Goal: Task Accomplishment & Management: Manage account settings

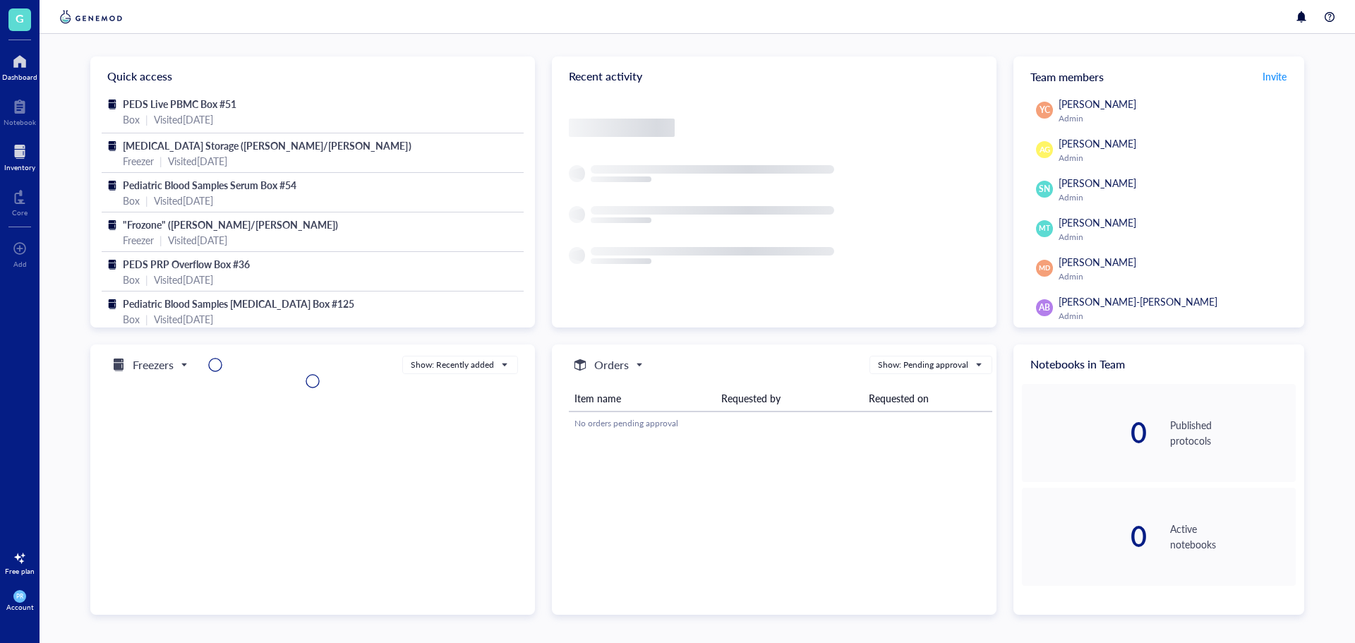
click at [36, 160] on div "Inventory" at bounding box center [20, 156] width 40 height 40
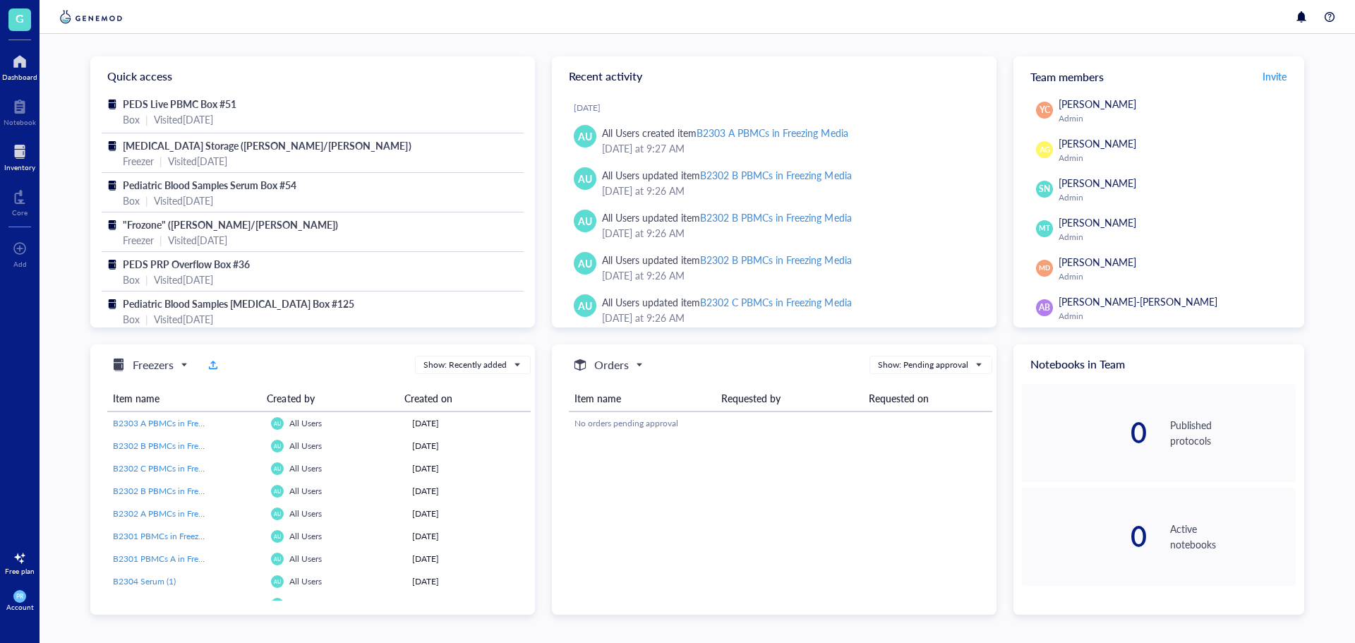
click at [13, 153] on div at bounding box center [19, 151] width 31 height 23
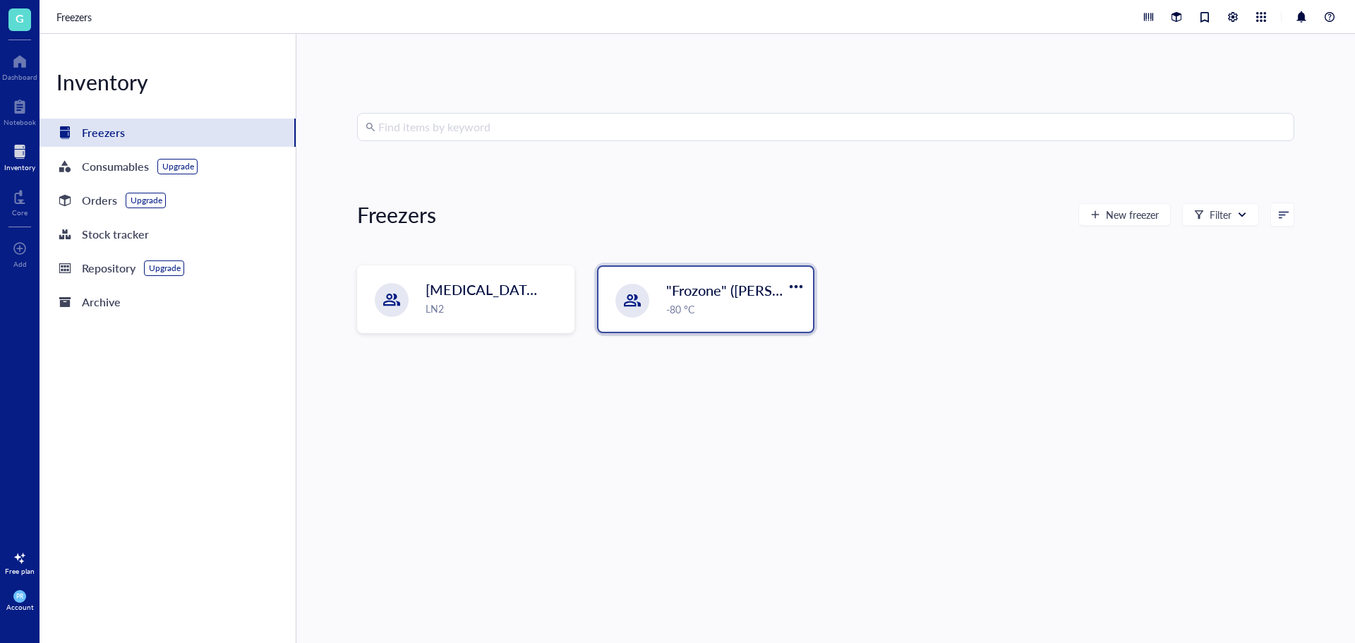
click at [745, 301] on div "-80 °C" at bounding box center [735, 309] width 138 height 16
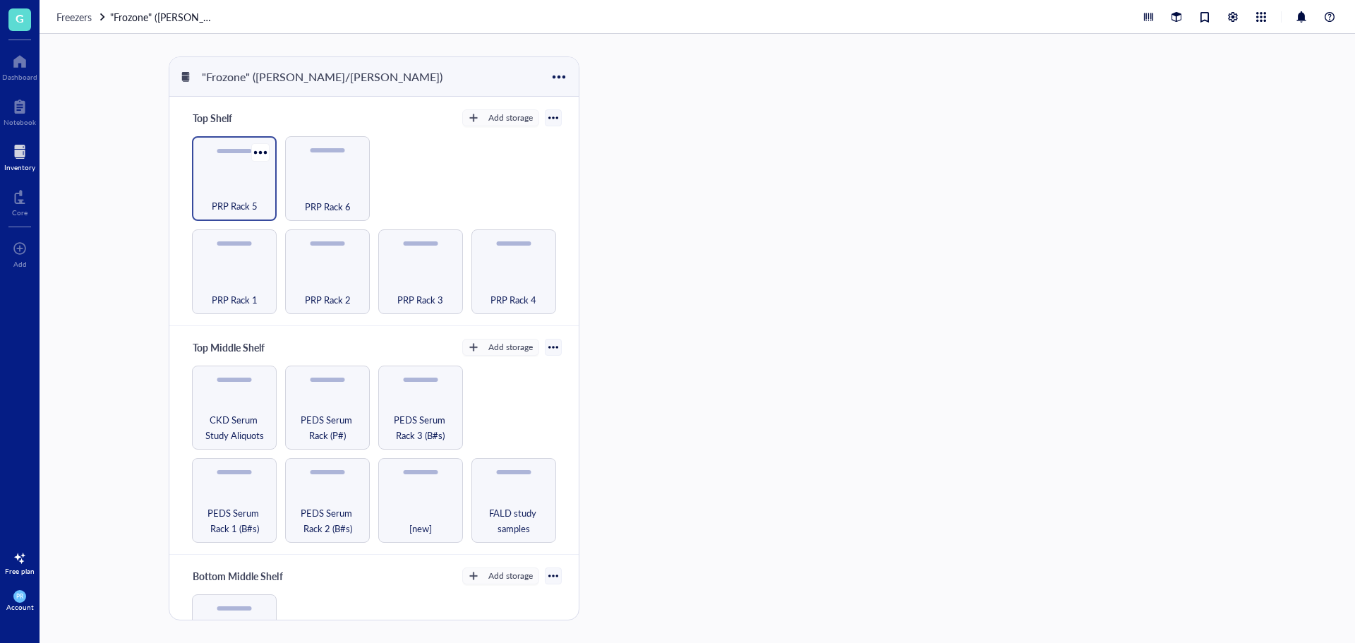
click at [224, 194] on div "PRP Rack 5" at bounding box center [234, 198] width 71 height 31
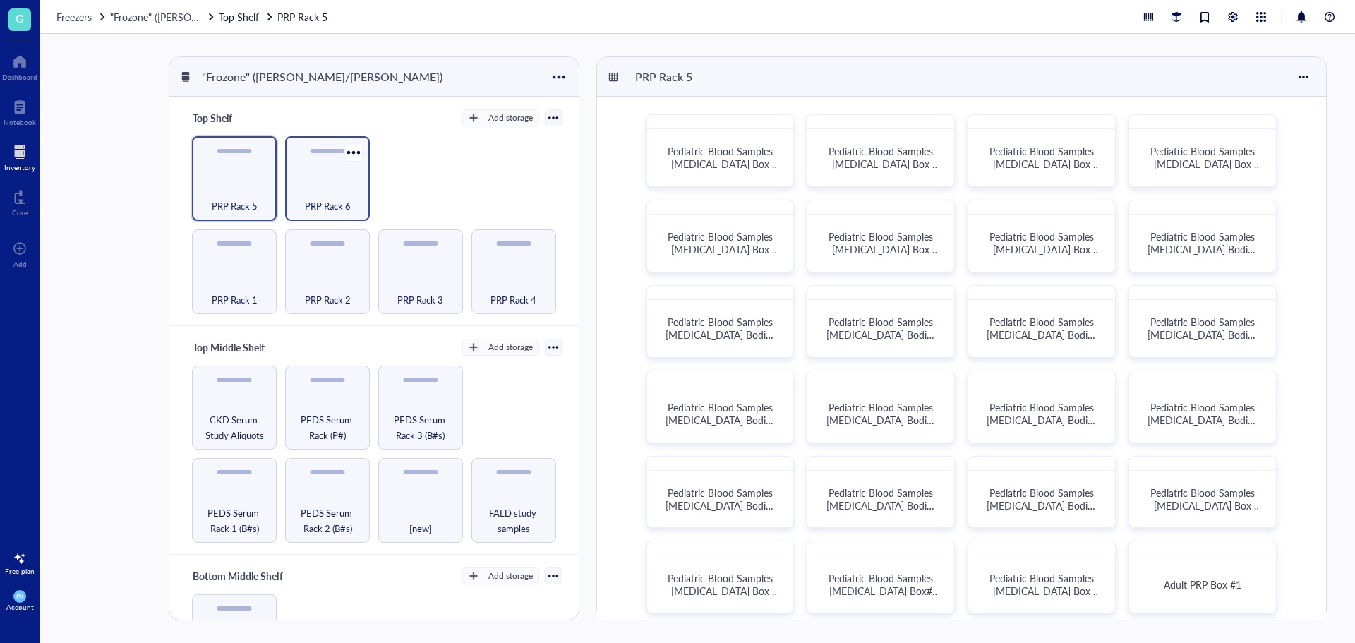
click at [310, 176] on div "PRP Rack 6" at bounding box center [327, 178] width 85 height 85
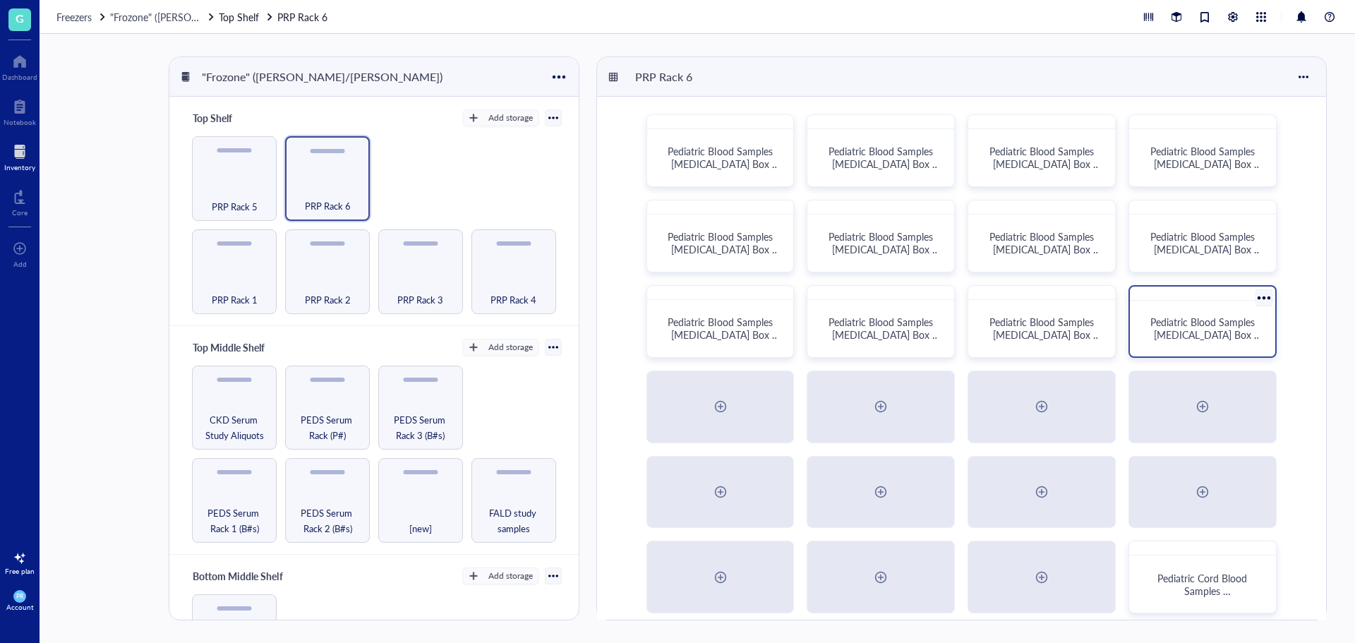
click at [1209, 328] on span "Pediatric Blood Samples [MEDICAL_DATA] Box #131" at bounding box center [1205, 335] width 111 height 40
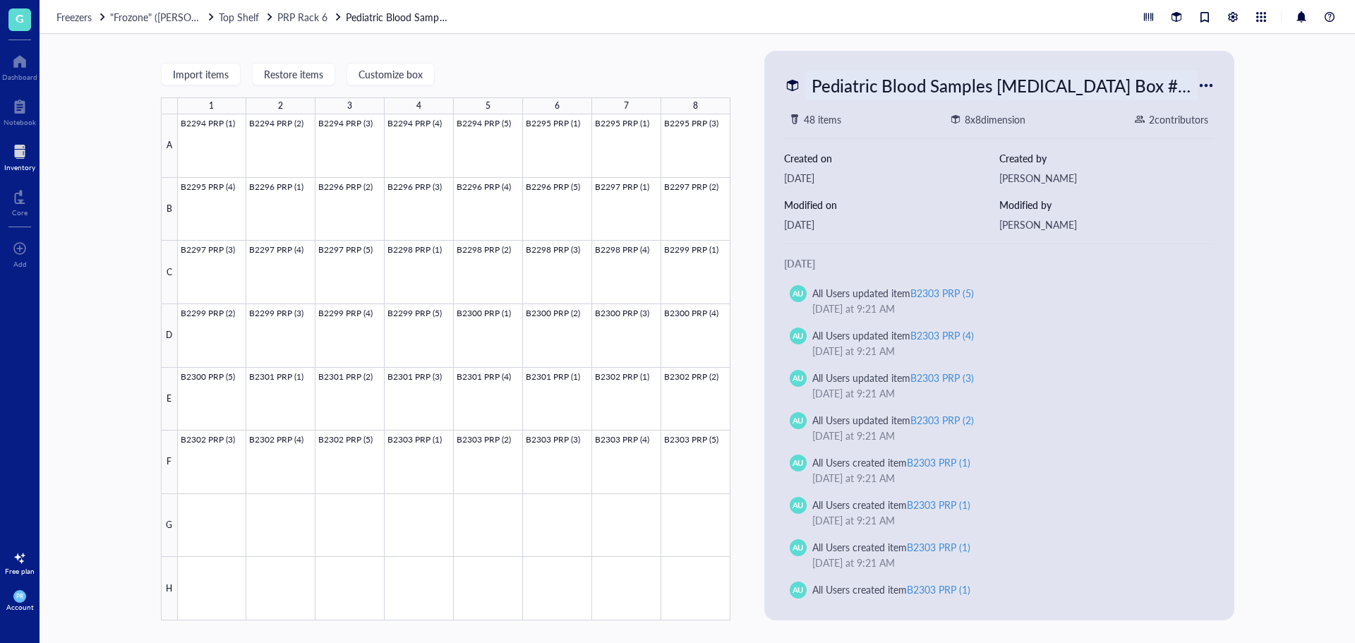
click at [914, 74] on div "Pediatric Blood Samples [MEDICAL_DATA] Box #131" at bounding box center [1001, 86] width 392 height 30
click at [210, 514] on div at bounding box center [454, 367] width 552 height 506
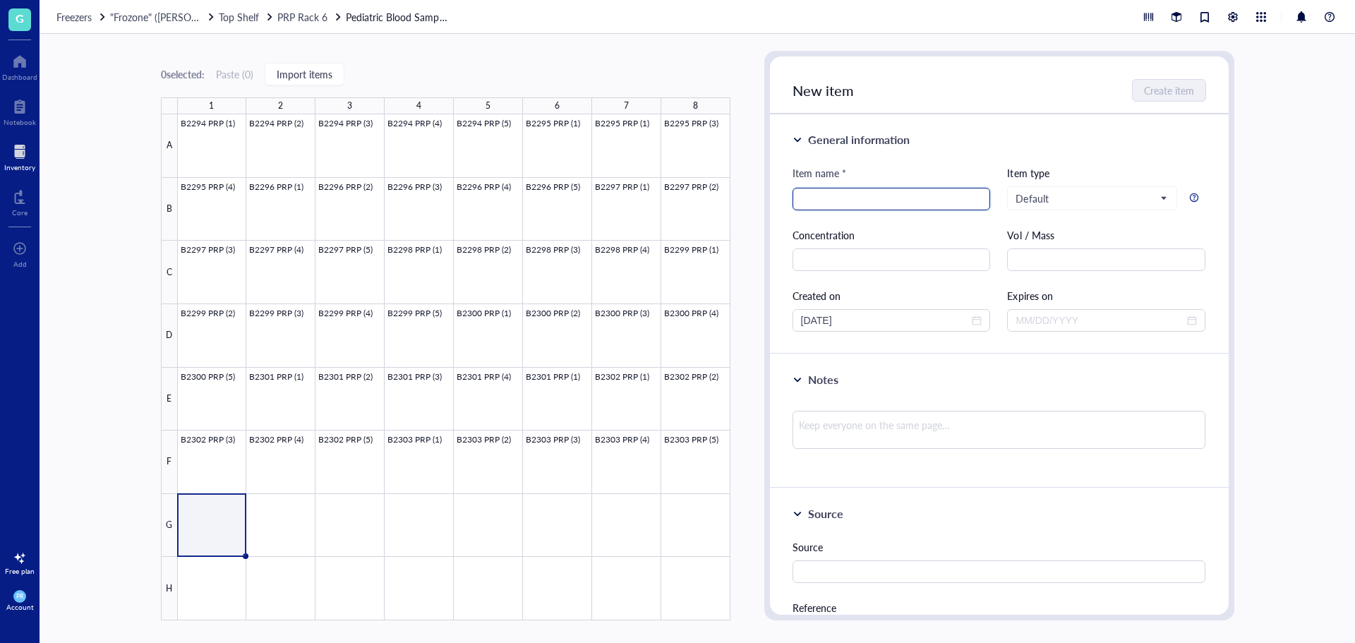
click at [862, 200] on input "search" at bounding box center [891, 198] width 181 height 21
drag, startPoint x: 731, startPoint y: 192, endPoint x: 674, endPoint y: 191, distance: 57.2
click at [674, 191] on div "0 selected: Paste ( 0 ) Import items 1 2 3 4 5 6 7 8 A B C D E F G H B2294 PRP …" at bounding box center [697, 338] width 1315 height 609
type input "B2304 PRP (1)"
click at [1185, 90] on span "Create item" at bounding box center [1169, 90] width 50 height 11
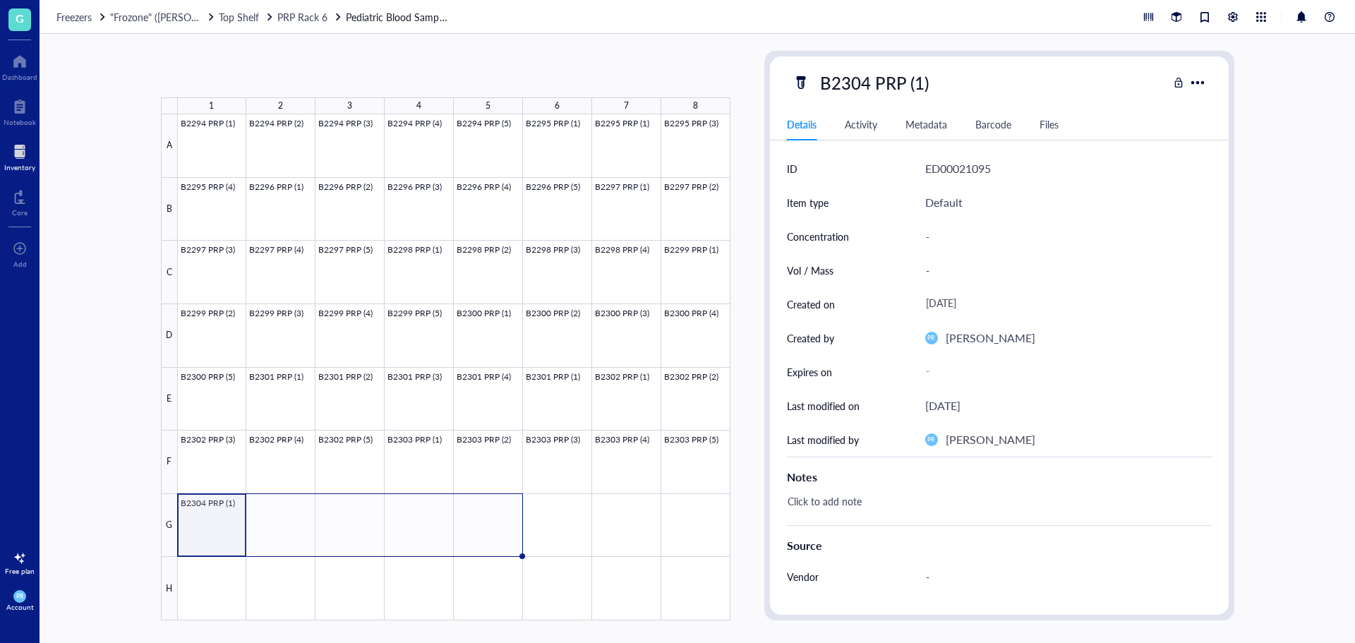
drag, startPoint x: 245, startPoint y: 553, endPoint x: 477, endPoint y: 563, distance: 232.3
click at [0, 0] on div "B2294 PRP (1) B2294 PRP (2) B2294 PRP (3) B2294 PRP (4) B2294 PRP (5) B2295 PRP…" at bounding box center [0, 0] width 0 height 0
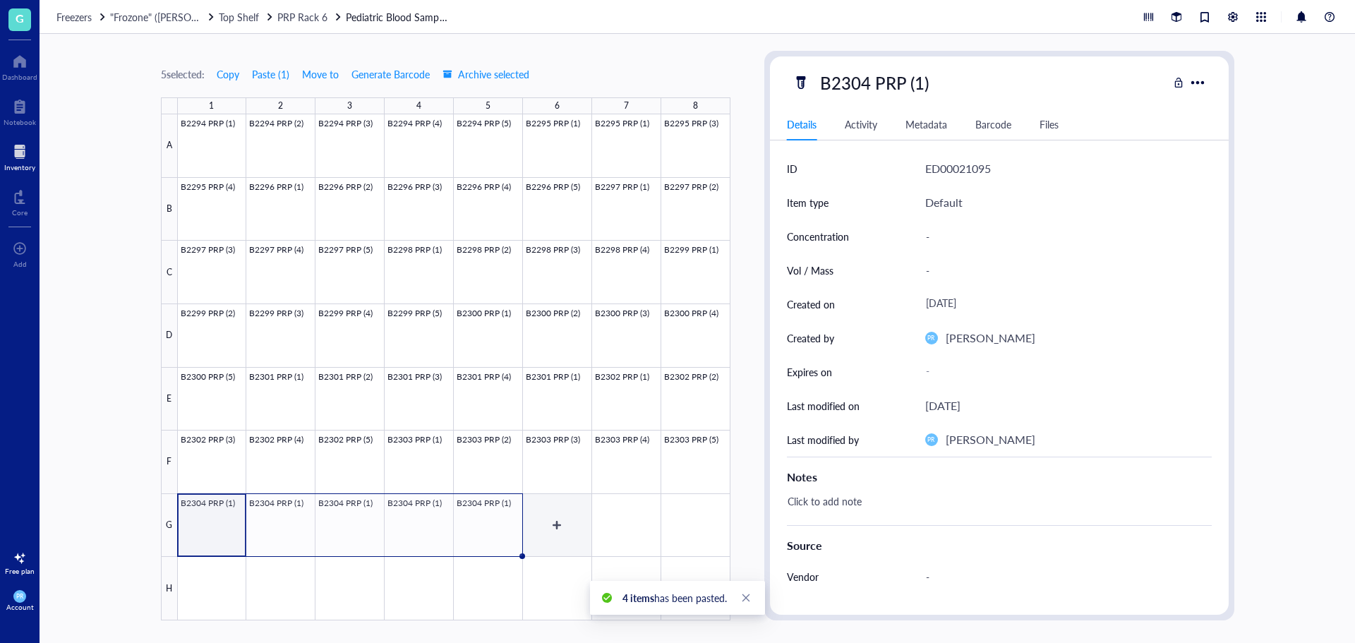
click at [570, 530] on div at bounding box center [454, 367] width 552 height 506
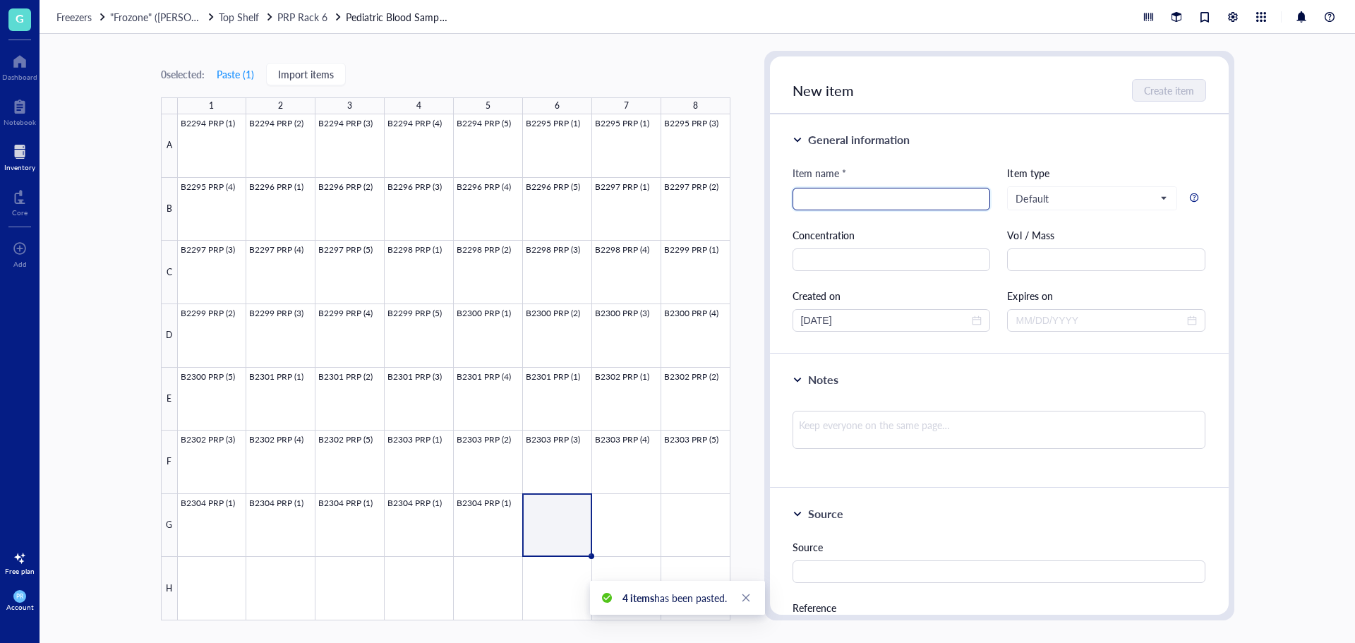
click at [854, 198] on input "search" at bounding box center [891, 198] width 181 height 21
paste input "B2304 PRP (1)"
click at [861, 200] on input "B2304 PRP (1)" at bounding box center [891, 198] width 181 height 21
type input "B2305 PRP (1)"
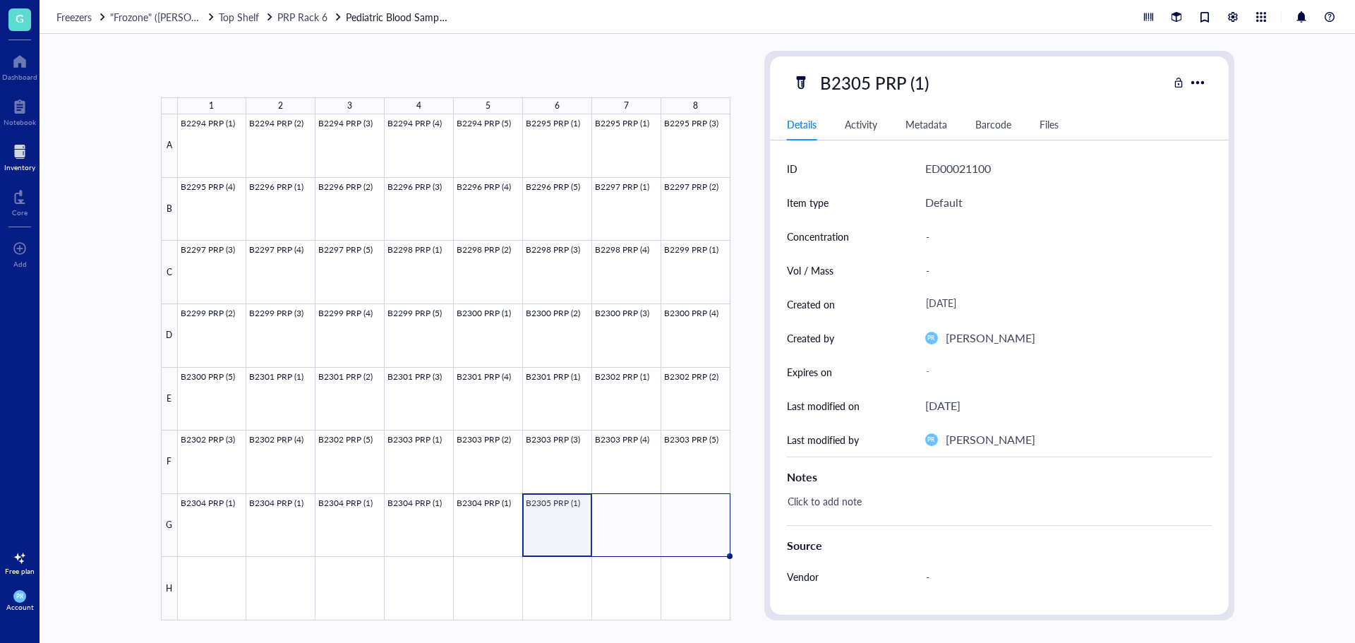
drag, startPoint x: 591, startPoint y: 555, endPoint x: 681, endPoint y: 552, distance: 89.6
click at [0, 0] on div "B2294 PRP (1) B2294 PRP (2) B2294 PRP (3) B2294 PRP (4) B2294 PRP (5) B2295 PRP…" at bounding box center [0, 0] width 0 height 0
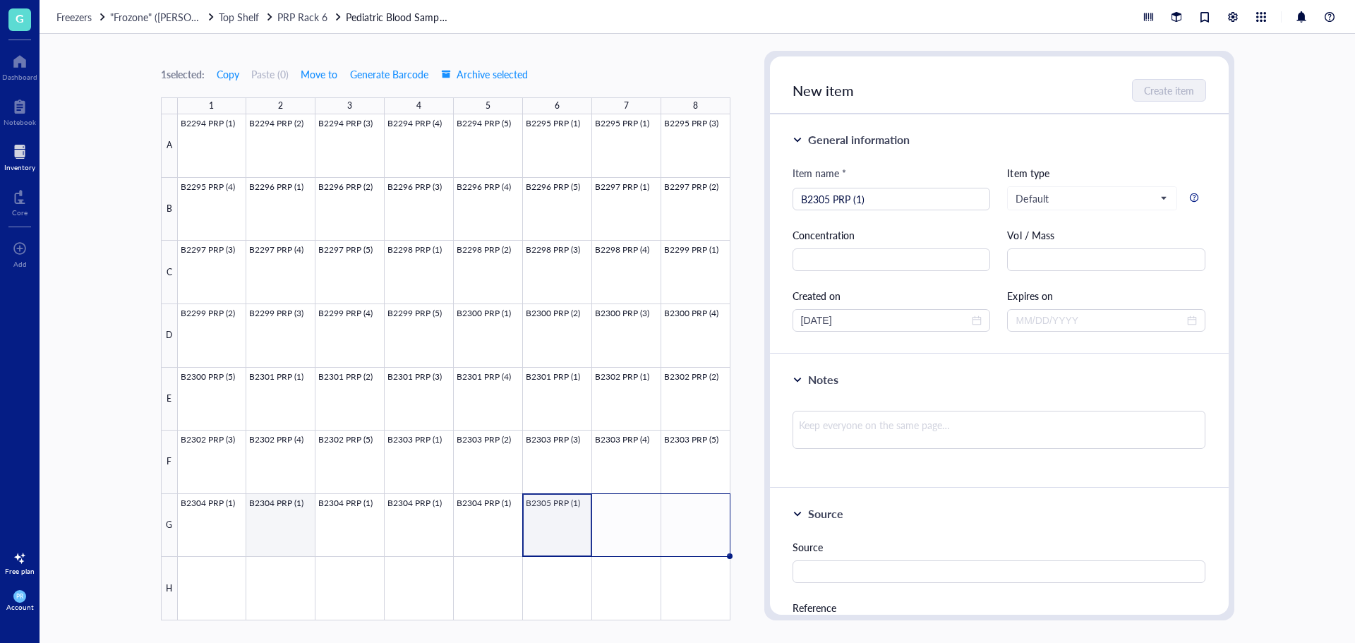
click at [292, 525] on div at bounding box center [454, 367] width 552 height 506
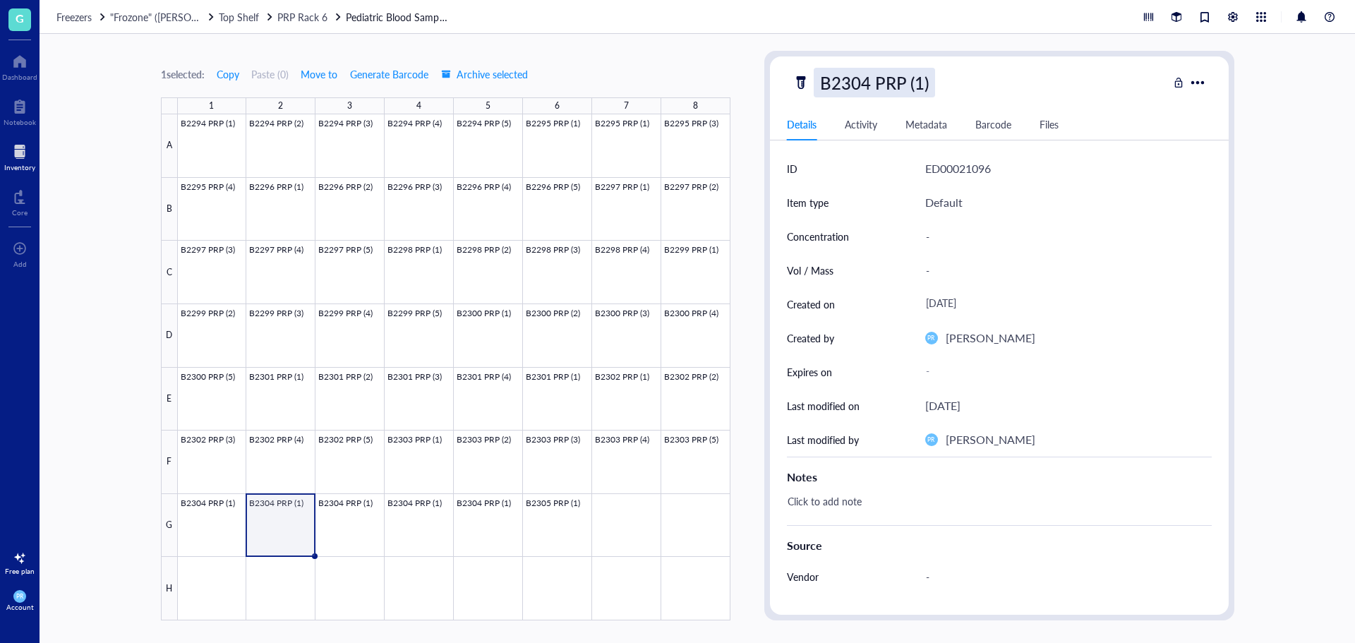
click at [917, 83] on div "B2304 PRP (1)" at bounding box center [873, 83] width 121 height 30
click at [916, 83] on input "B2304 PRP (1)" at bounding box center [888, 82] width 148 height 28
type input "B2304 PRP (2)"
click at [363, 521] on div at bounding box center [454, 367] width 552 height 506
click at [399, 521] on div at bounding box center [454, 367] width 552 height 506
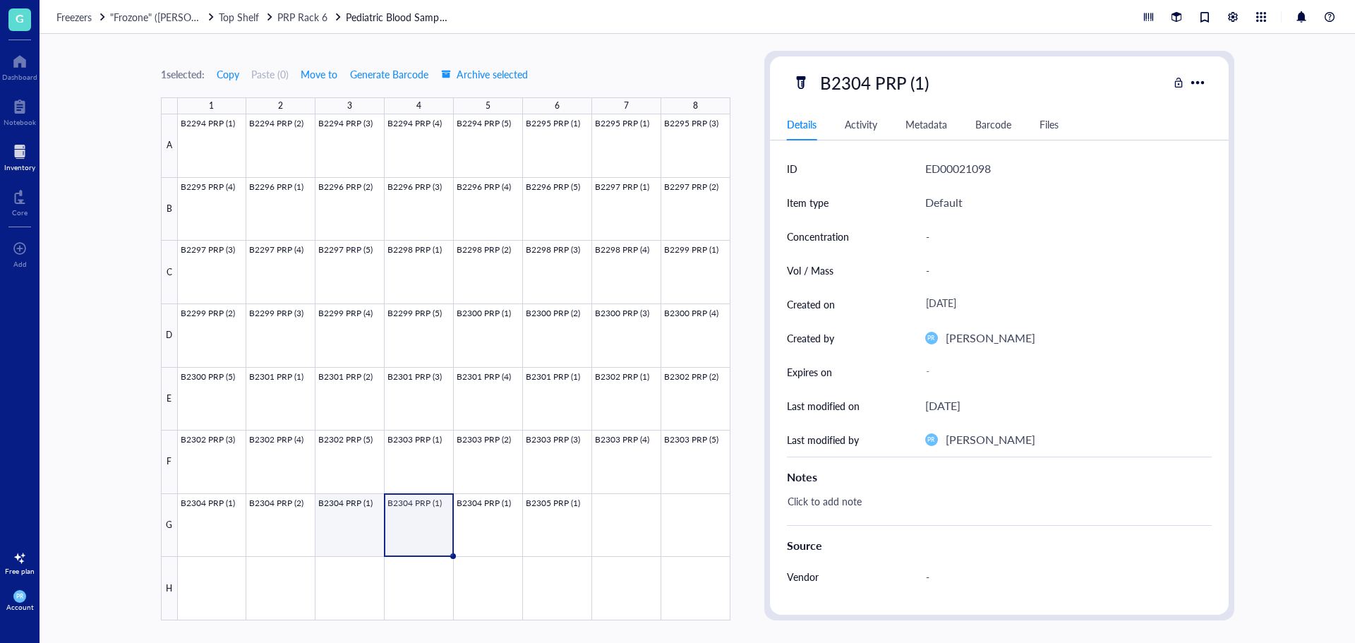
click at [380, 526] on div at bounding box center [454, 367] width 552 height 506
click at [898, 80] on div "B2304 PRP (1)" at bounding box center [873, 83] width 121 height 30
click at [917, 85] on input "B2304 PRP (1)" at bounding box center [888, 82] width 148 height 28
type input "B2304 PRP (3)"
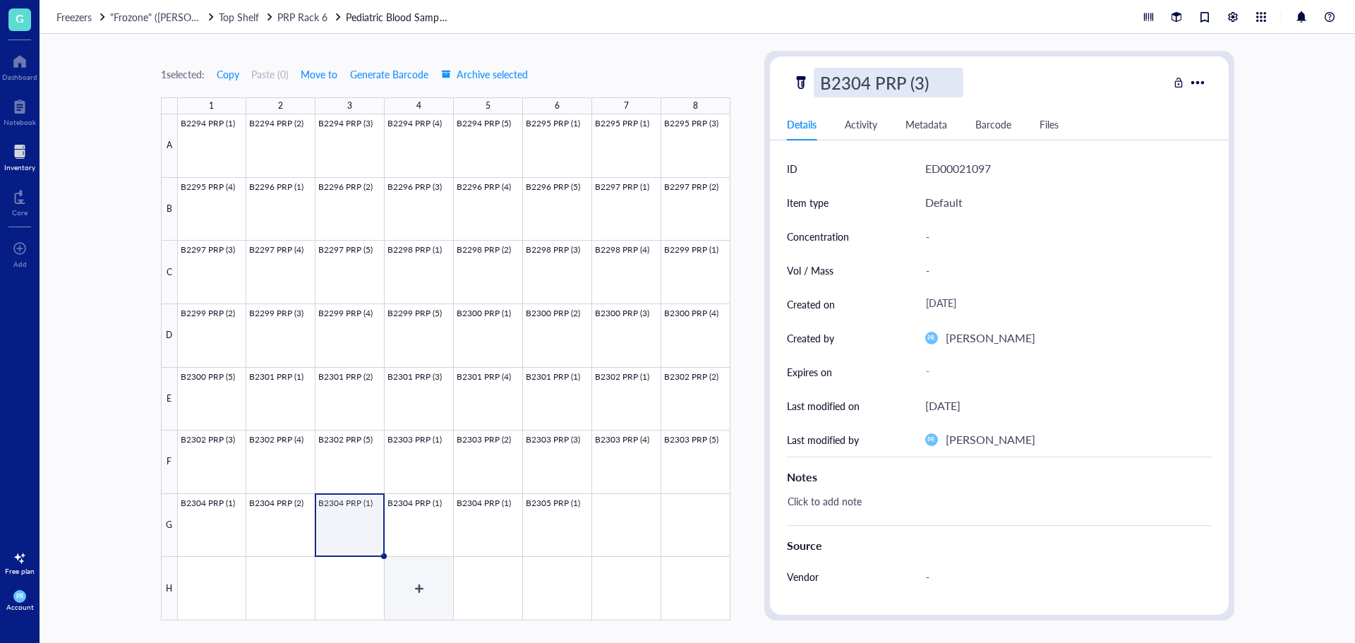
click at [437, 526] on div at bounding box center [454, 367] width 552 height 506
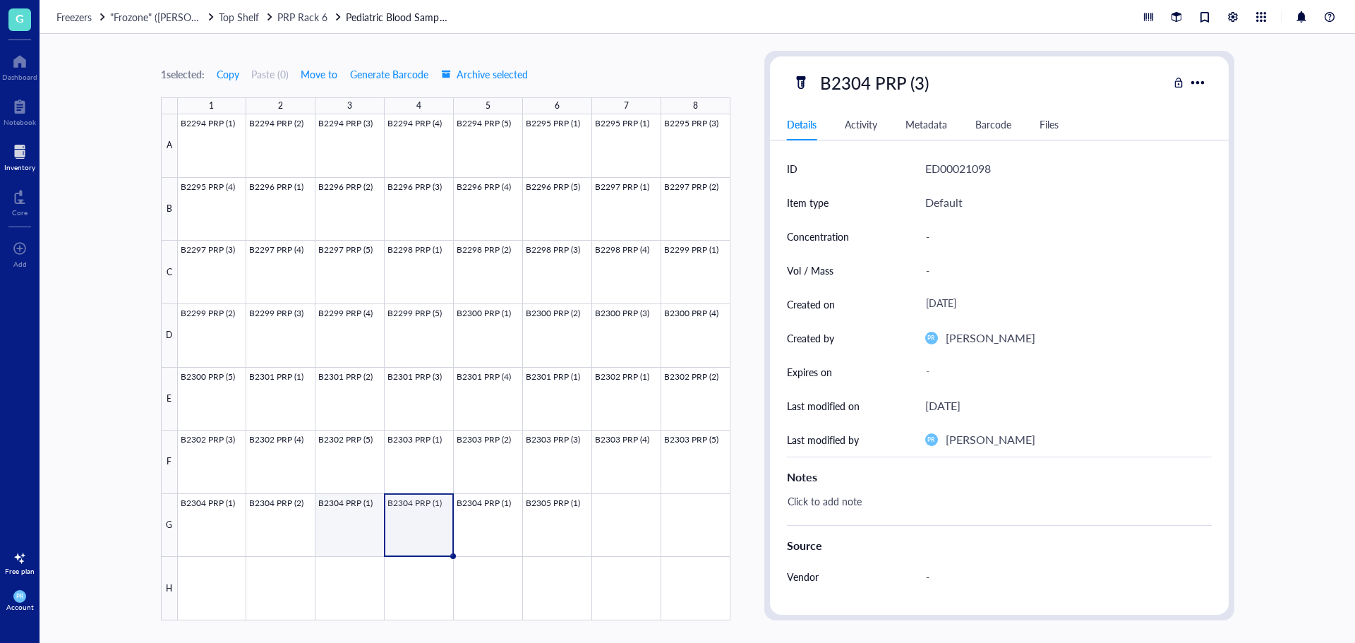
click at [358, 527] on div at bounding box center [454, 367] width 552 height 506
click at [417, 531] on div at bounding box center [454, 367] width 552 height 506
click at [335, 540] on div at bounding box center [454, 367] width 552 height 506
click at [916, 76] on div "B2304 PRP (1)" at bounding box center [873, 83] width 121 height 30
click at [916, 80] on input "B2304 PRP (1)" at bounding box center [888, 82] width 148 height 28
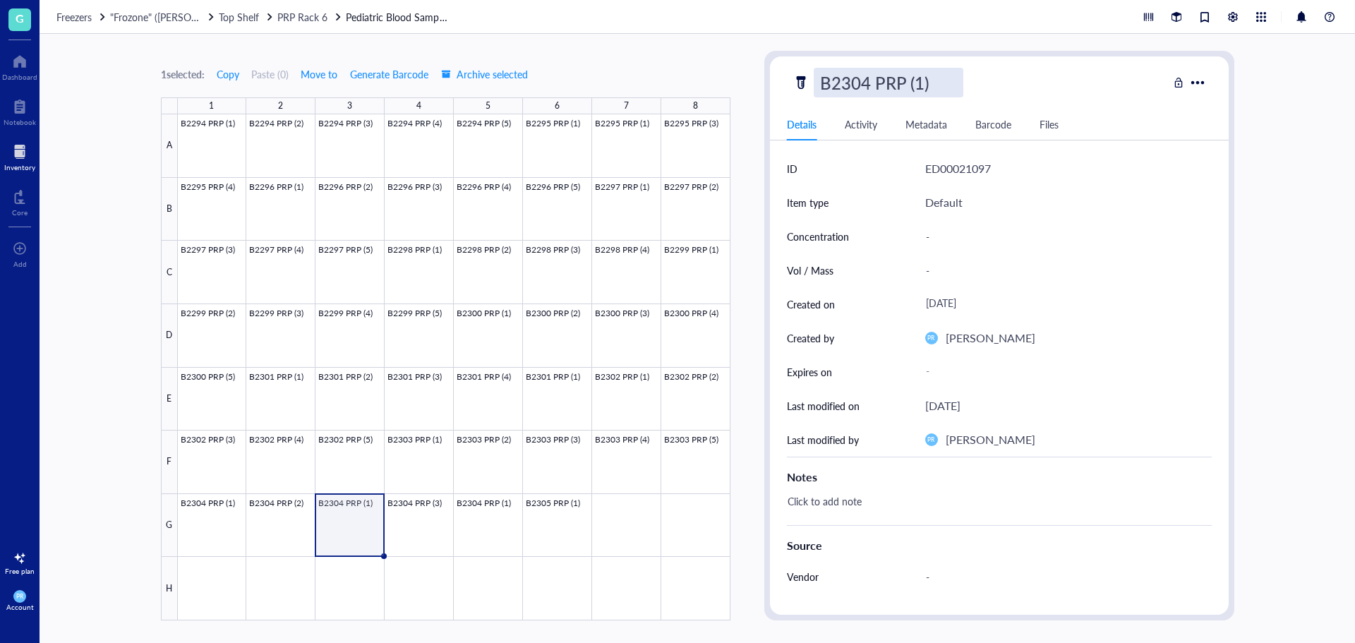
type input "B2304 PRP (3)"
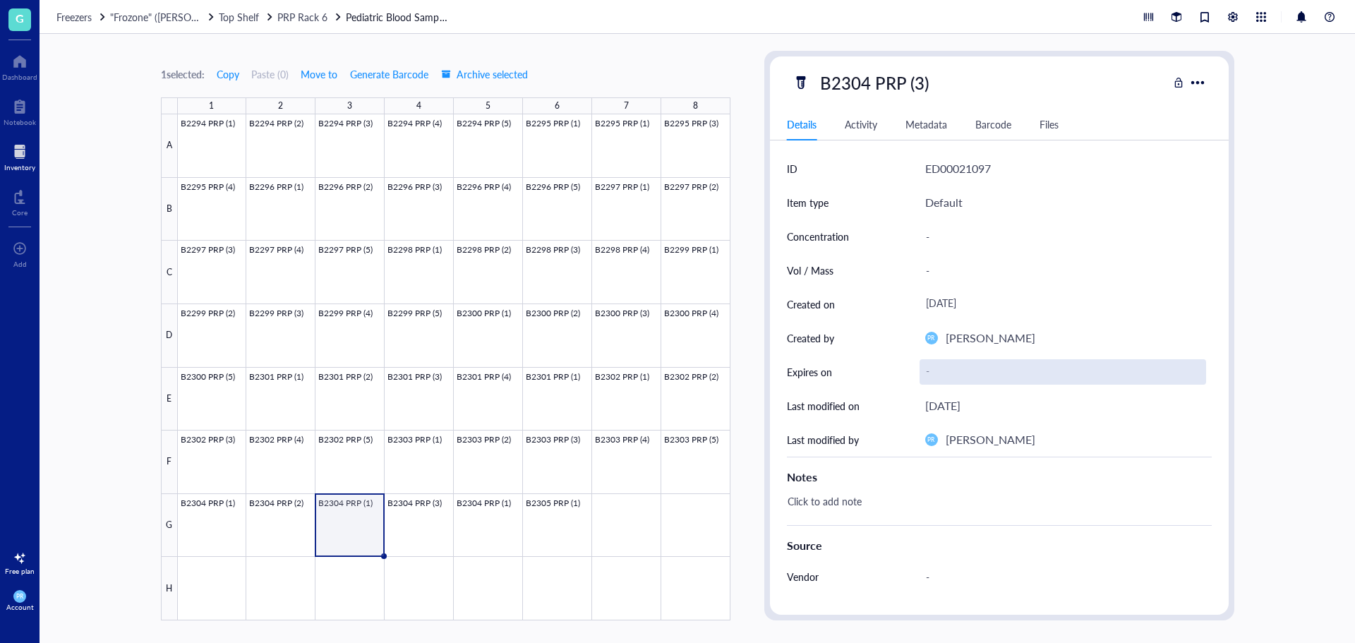
click at [950, 368] on div "-" at bounding box center [1062, 371] width 286 height 25
click at [351, 538] on div at bounding box center [454, 367] width 552 height 506
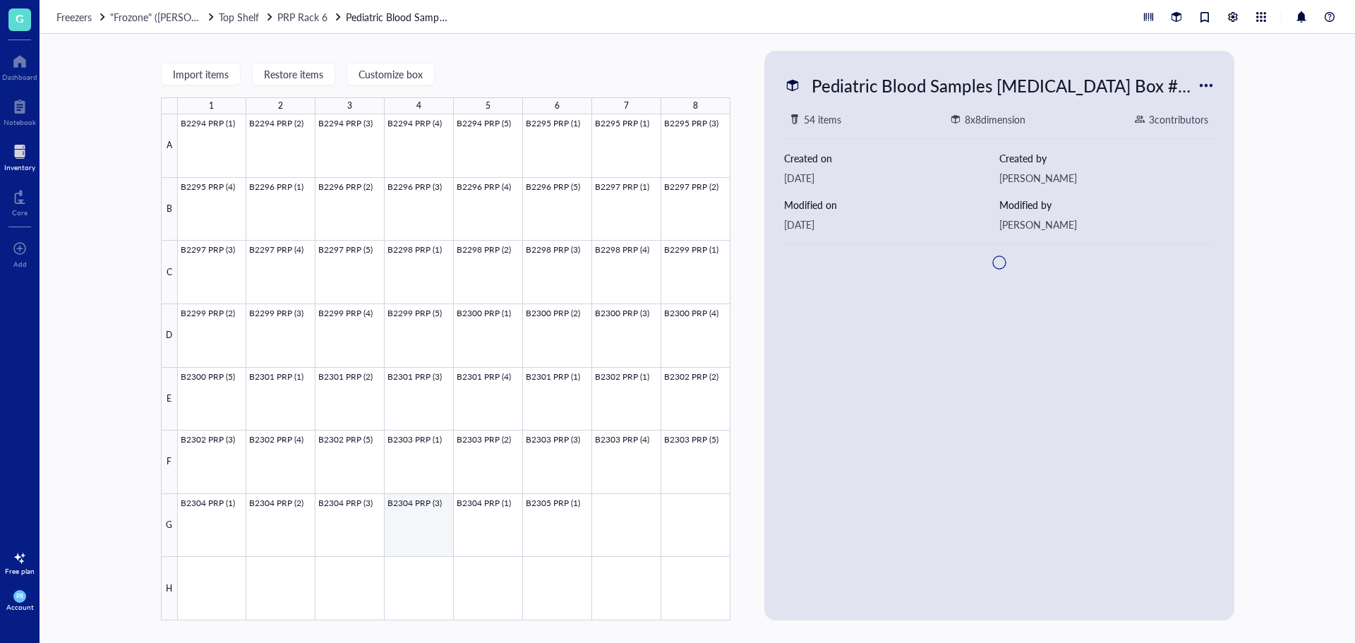
click at [446, 523] on div at bounding box center [454, 367] width 552 height 506
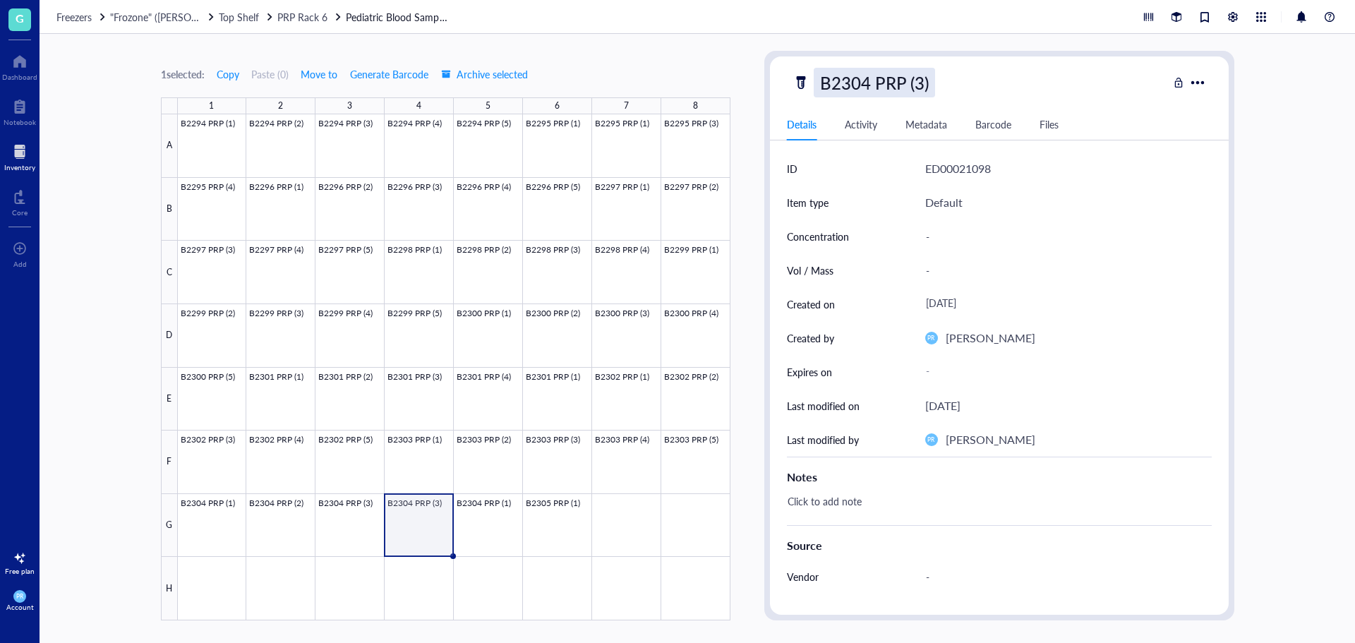
click at [913, 90] on div "B2304 PRP (3)" at bounding box center [873, 83] width 121 height 30
click at [916, 80] on input "B2304 PRP (3)" at bounding box center [888, 82] width 148 height 28
type input "B2304 PRP (4)"
click at [414, 528] on div at bounding box center [454, 367] width 552 height 506
click at [496, 536] on div at bounding box center [454, 367] width 552 height 506
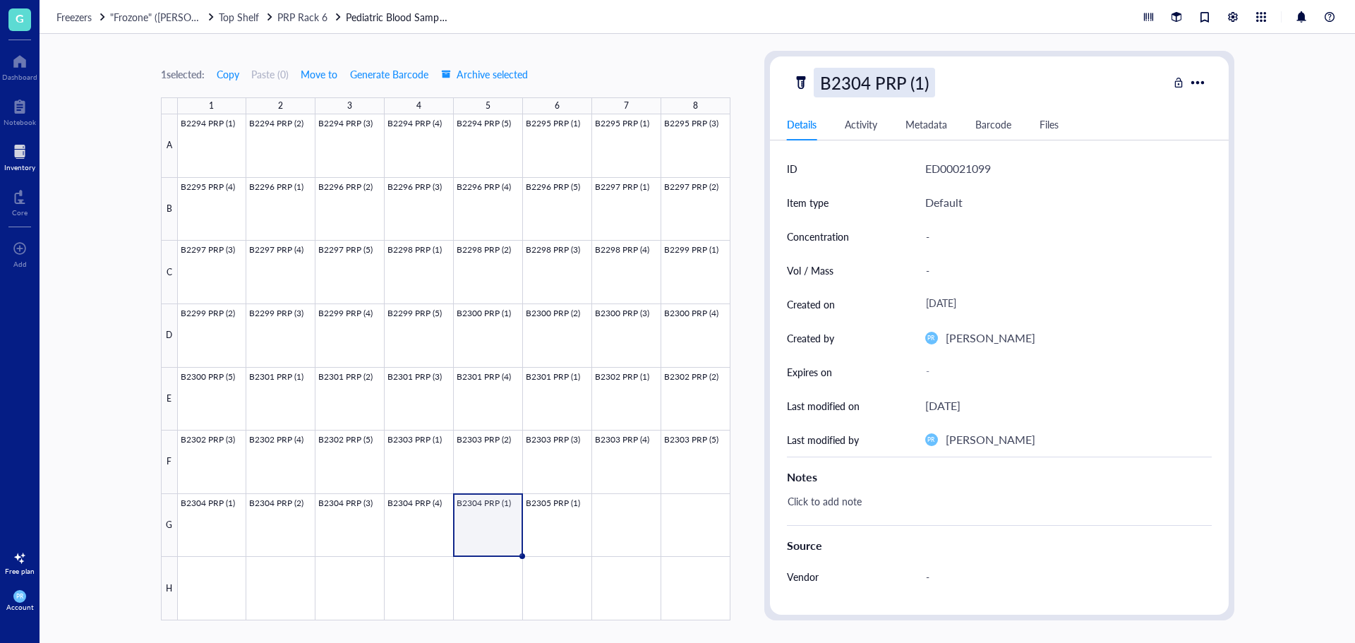
click at [911, 90] on div "B2304 PRP (1)" at bounding box center [873, 83] width 121 height 30
click at [919, 85] on input "B2304 PRP (1)" at bounding box center [888, 82] width 148 height 28
type input "B2304 PRP (5)"
click at [477, 516] on div at bounding box center [454, 367] width 552 height 506
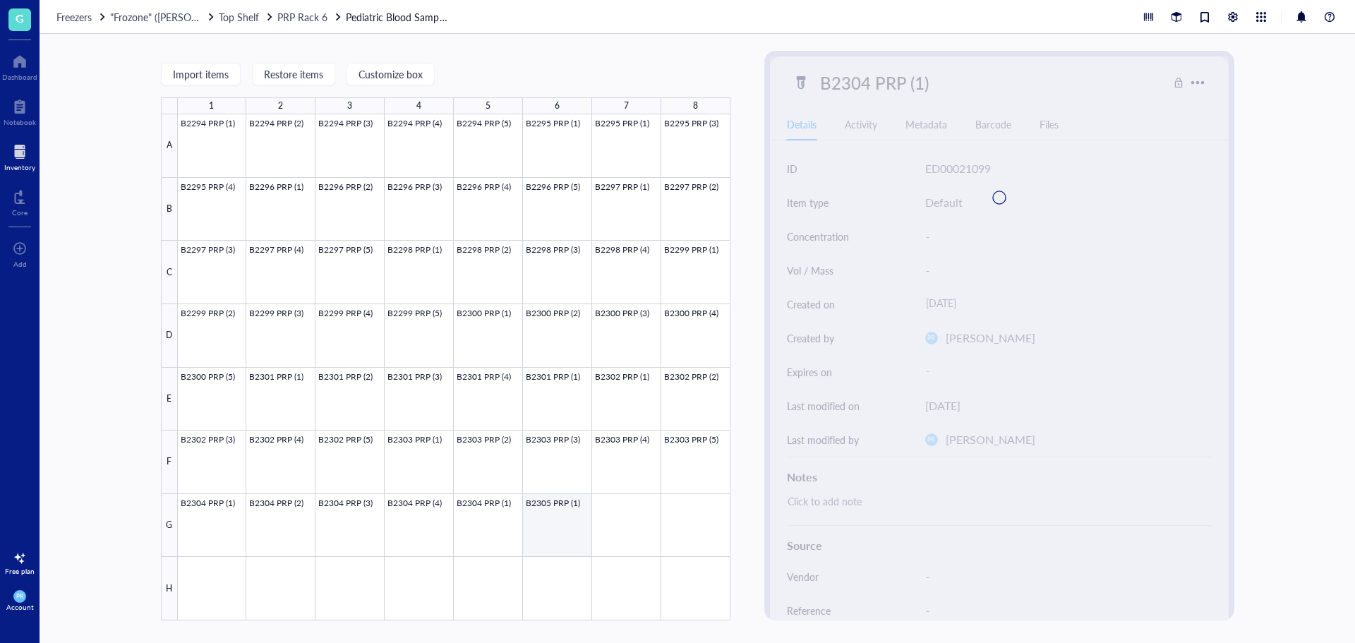
click at [562, 532] on div at bounding box center [454, 367] width 552 height 506
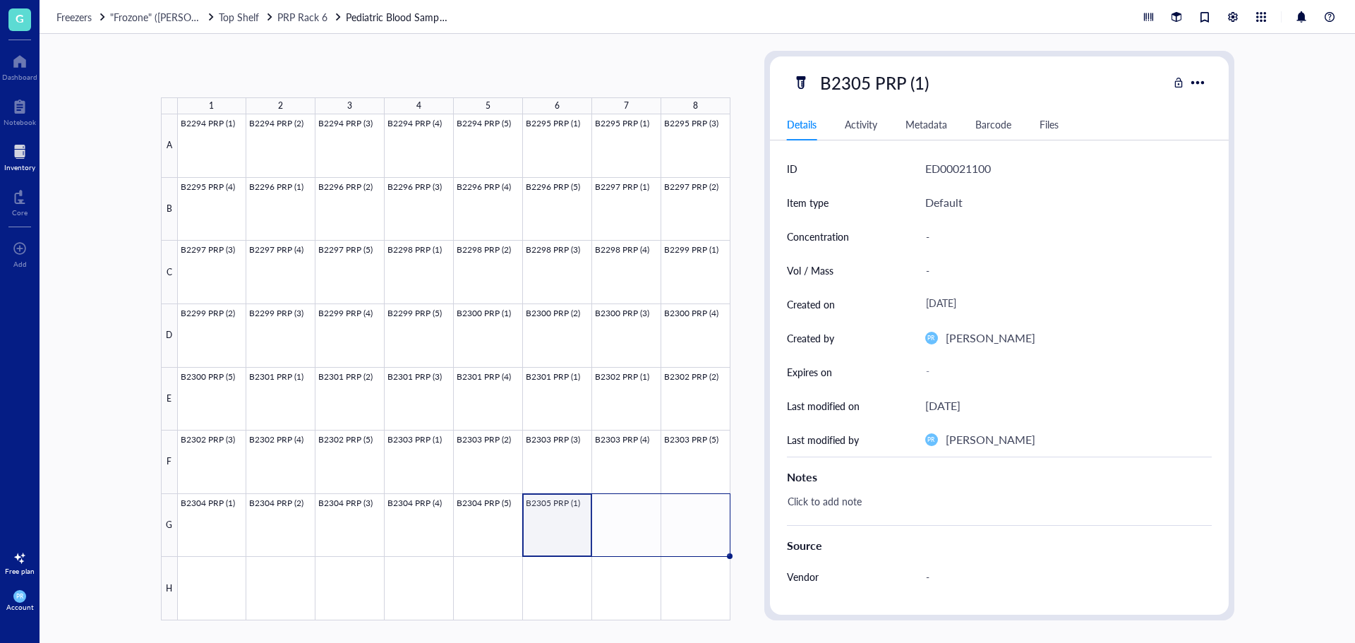
drag, startPoint x: 591, startPoint y: 556, endPoint x: 719, endPoint y: 552, distance: 127.8
click at [0, 0] on div "B2294 PRP (1) B2294 PRP (2) B2294 PRP (3) B2294 PRP (4) B2294 PRP (5) B2295 PRP…" at bounding box center [0, 0] width 0 height 0
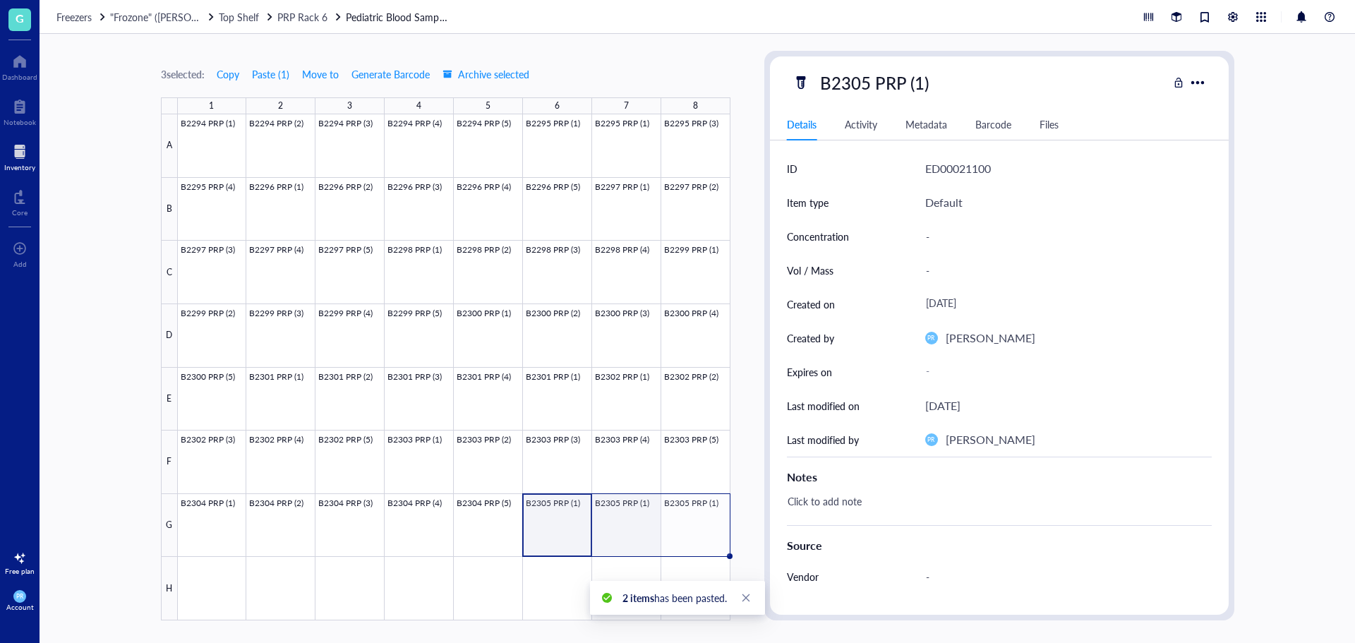
click at [626, 528] on div at bounding box center [454, 367] width 552 height 506
click at [889, 84] on div "B2305 PRP (1)" at bounding box center [873, 83] width 121 height 30
drag, startPoint x: 928, startPoint y: 83, endPoint x: 615, endPoint y: 102, distance: 313.8
click at [615, 102] on div "1 selected: Copy Paste ( 1 ) Move to Generate Barcode Archive selected 1 2 3 4 …" at bounding box center [697, 338] width 1315 height 609
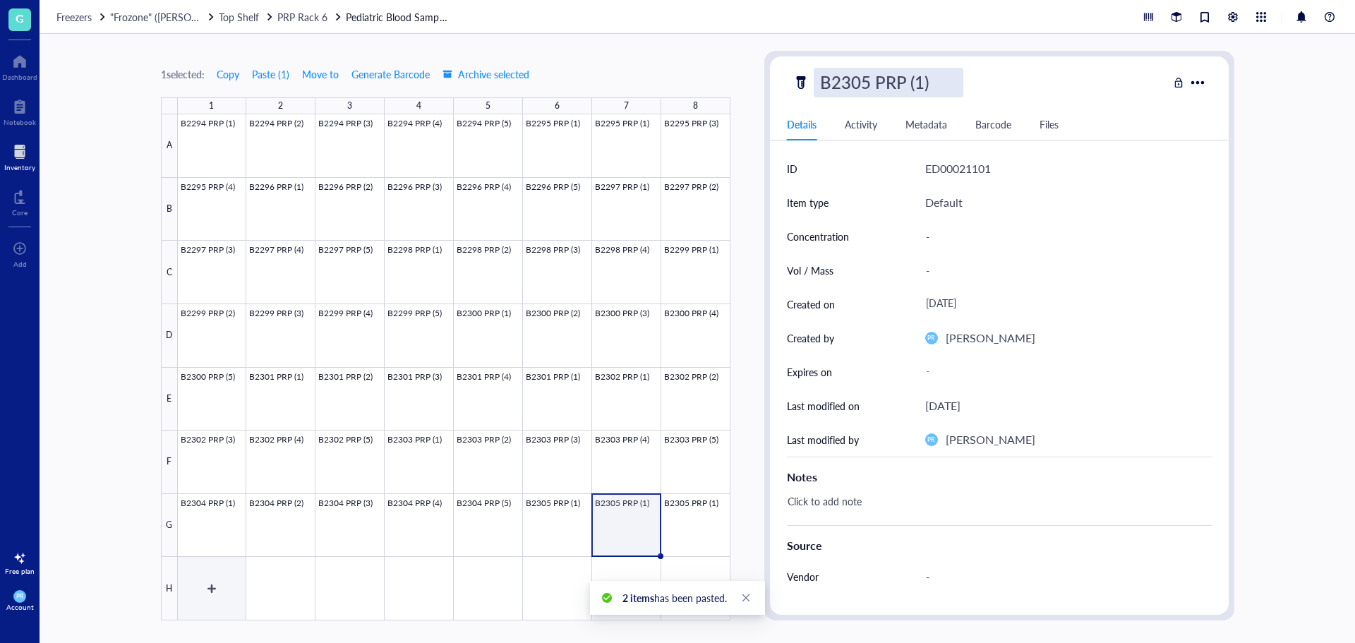
click at [214, 564] on div at bounding box center [454, 367] width 552 height 506
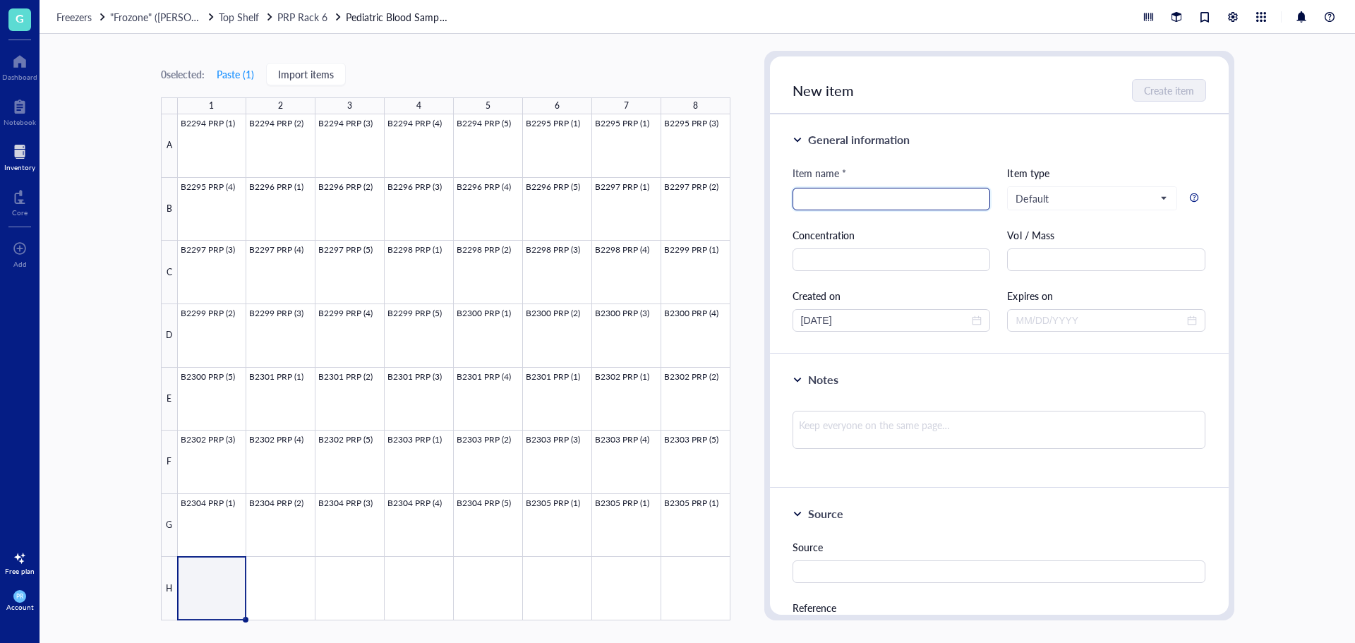
click at [917, 190] on input "search" at bounding box center [891, 198] width 181 height 21
paste input "B2305 PRP (1)"
click at [856, 201] on input "B2305 PRP (1)" at bounding box center [891, 198] width 181 height 21
type input "B2305 PRP (4)"
click at [1190, 94] on span "Create item" at bounding box center [1169, 90] width 50 height 11
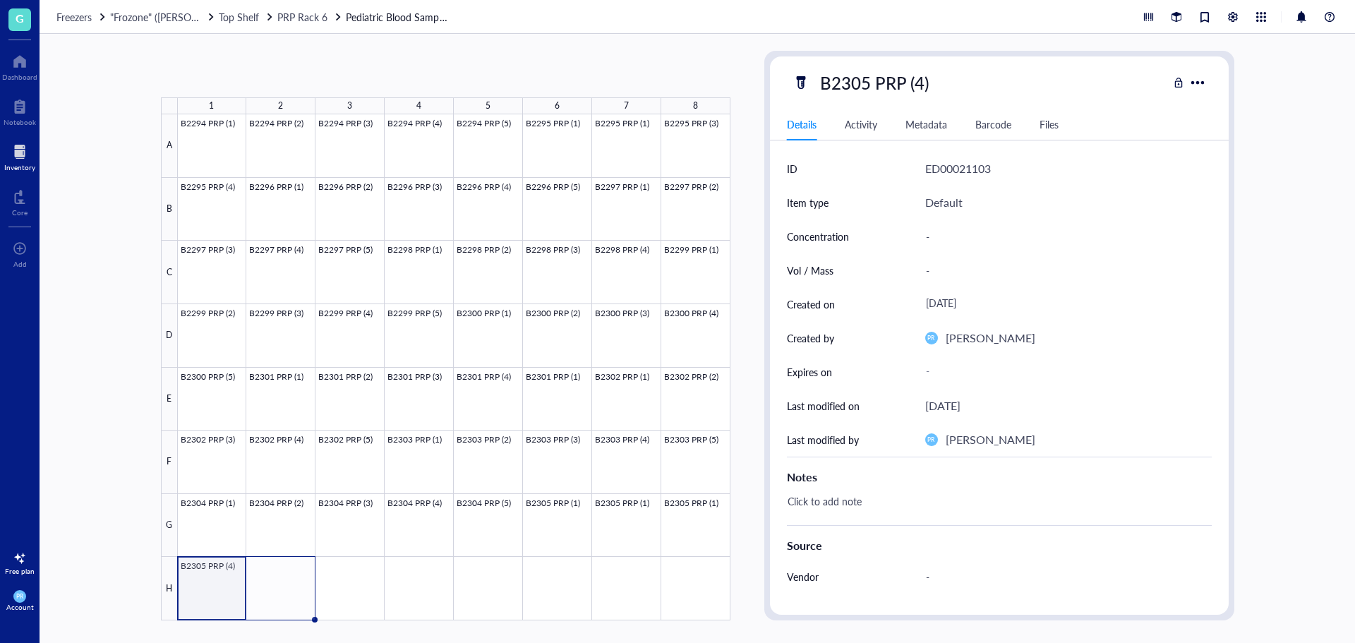
drag, startPoint x: 245, startPoint y: 617, endPoint x: 267, endPoint y: 617, distance: 22.6
click at [0, 0] on div "B2294 PRP (1) B2294 PRP (2) B2294 PRP (3) B2294 PRP (4) B2294 PRP (5) B2295 PRP…" at bounding box center [0, 0] width 0 height 0
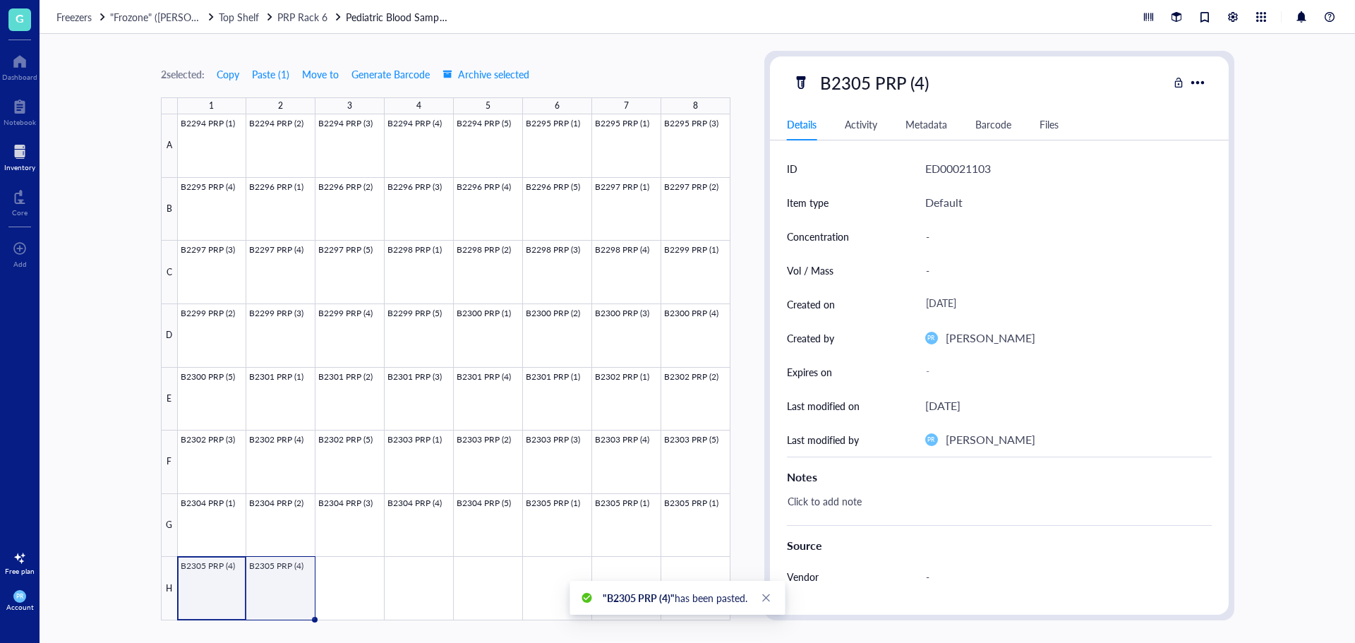
click at [287, 596] on div at bounding box center [454, 367] width 552 height 506
click at [916, 77] on div "B2305 PRP (4)" at bounding box center [873, 83] width 121 height 30
drag, startPoint x: 924, startPoint y: 82, endPoint x: 915, endPoint y: 82, distance: 9.2
click at [915, 82] on input "B2305 PRP (4)" at bounding box center [888, 82] width 148 height 28
type input "B2305 PRP (5)"
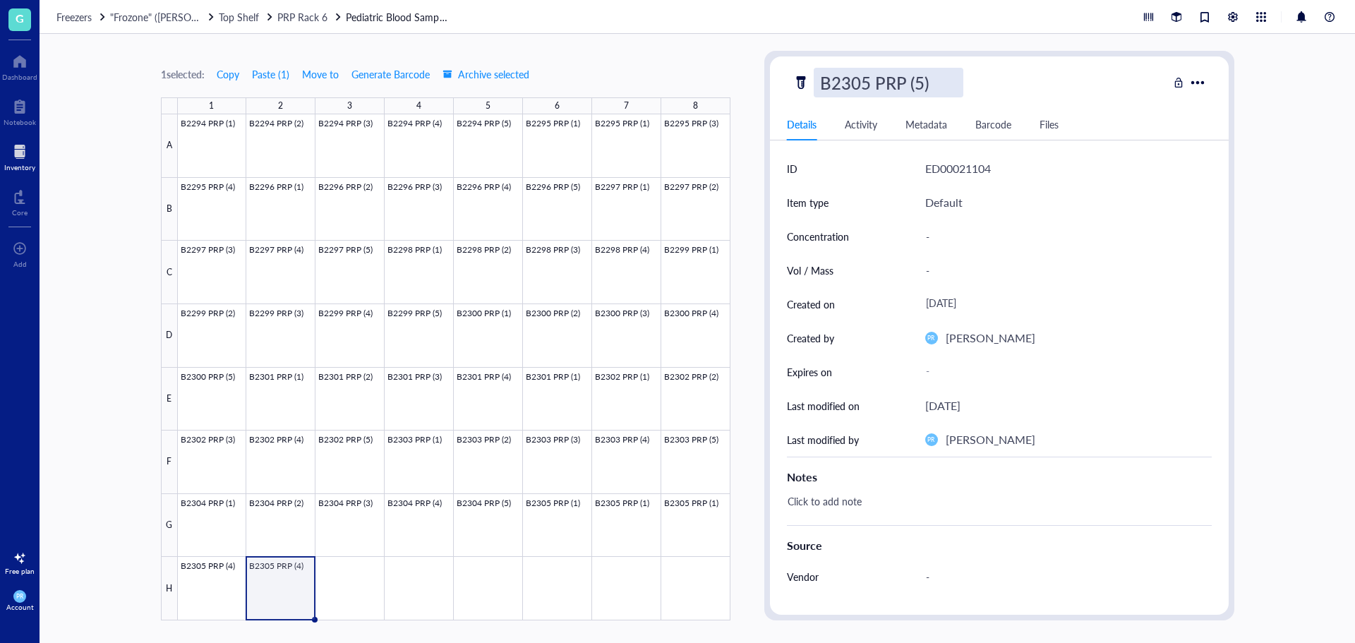
click at [266, 590] on div at bounding box center [454, 367] width 552 height 506
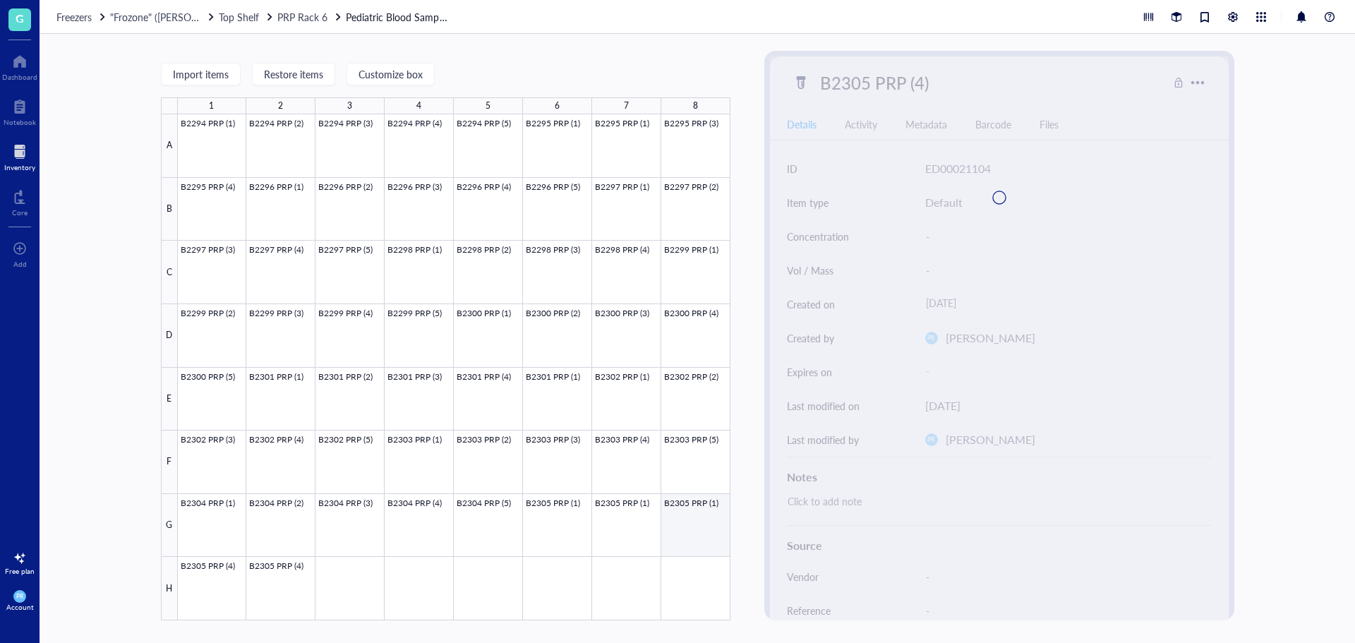
click at [694, 527] on div at bounding box center [454, 367] width 552 height 506
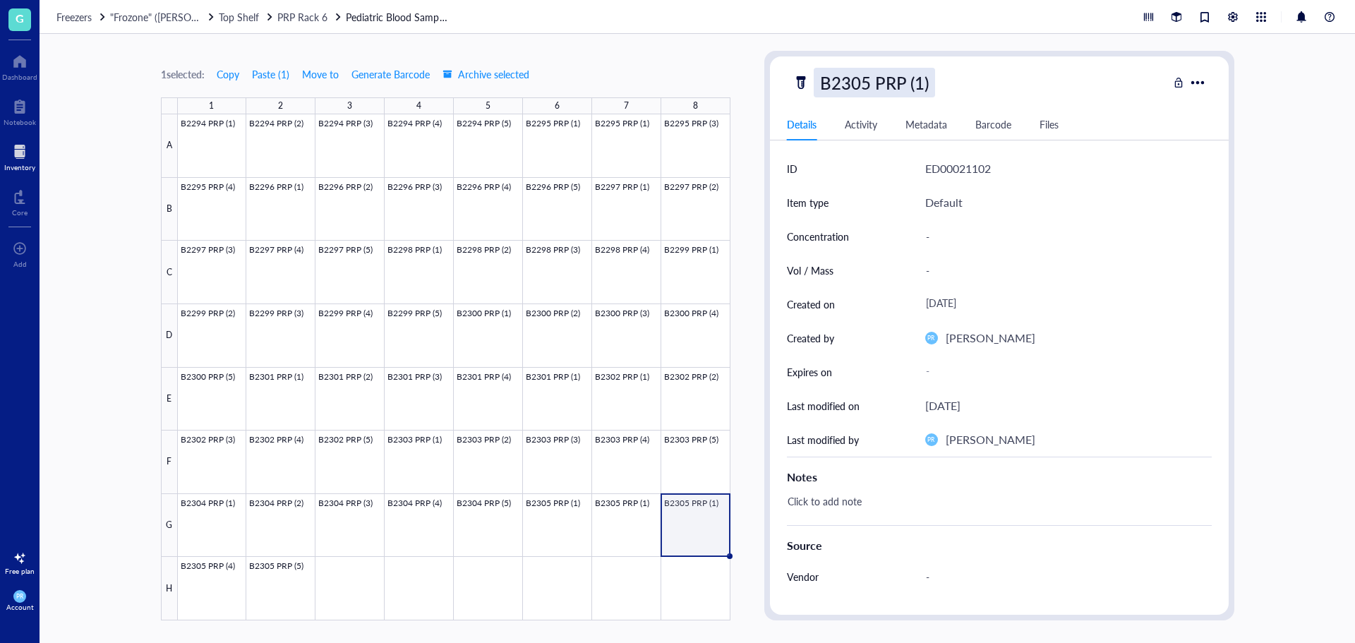
click at [924, 76] on div "B2305 PRP (1)" at bounding box center [873, 83] width 121 height 30
drag, startPoint x: 924, startPoint y: 83, endPoint x: 913, endPoint y: 84, distance: 10.6
click at [913, 84] on input "B2305 PRP (1)" at bounding box center [888, 82] width 148 height 28
type input "B2305 PRP (3)"
click at [691, 527] on div at bounding box center [454, 367] width 552 height 506
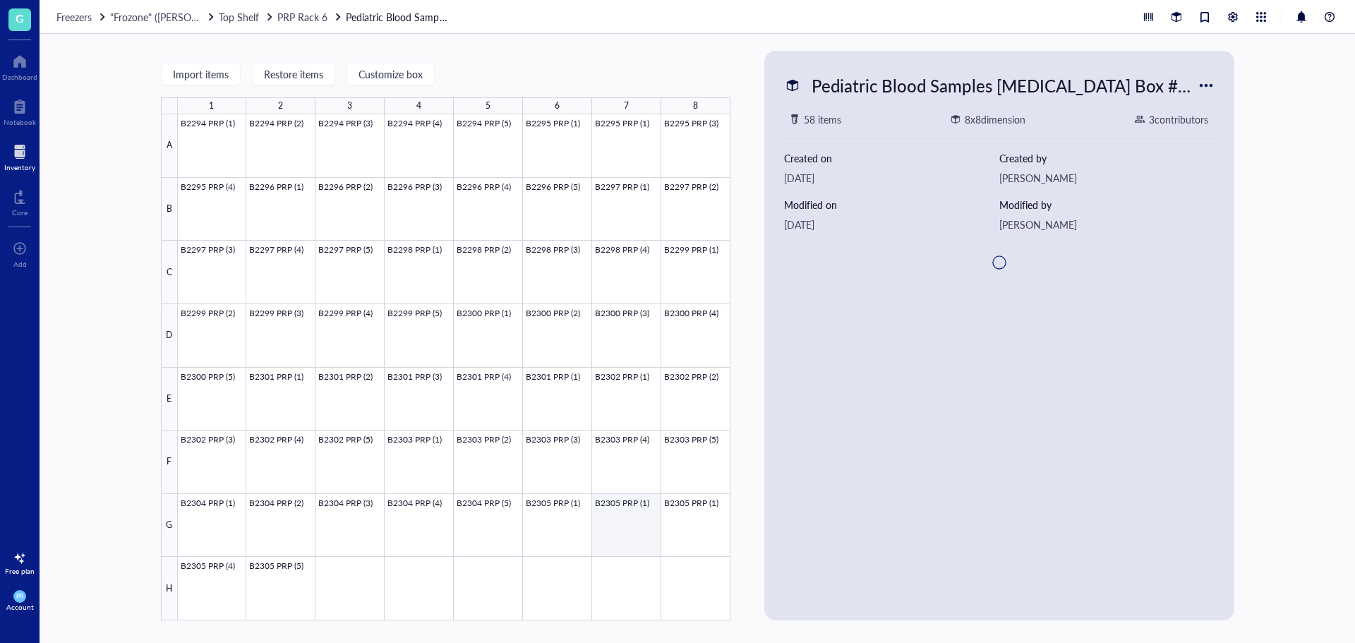
click at [633, 535] on div at bounding box center [454, 367] width 552 height 506
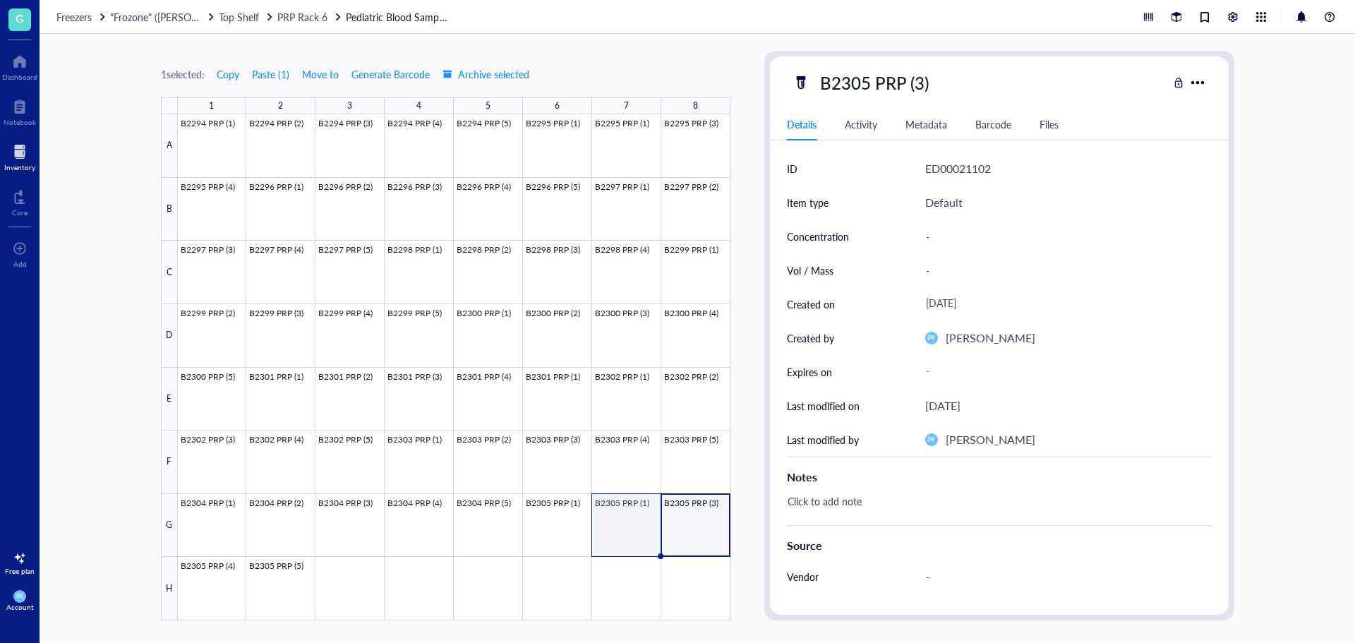
click at [643, 519] on div at bounding box center [454, 367] width 552 height 506
click at [924, 80] on div "B2305 PRP (1)" at bounding box center [873, 83] width 121 height 30
drag, startPoint x: 924, startPoint y: 80, endPoint x: 914, endPoint y: 82, distance: 9.3
click at [914, 82] on input "B2305 PRP (1)" at bounding box center [888, 82] width 148 height 28
type input "B2305 PRP (2)"
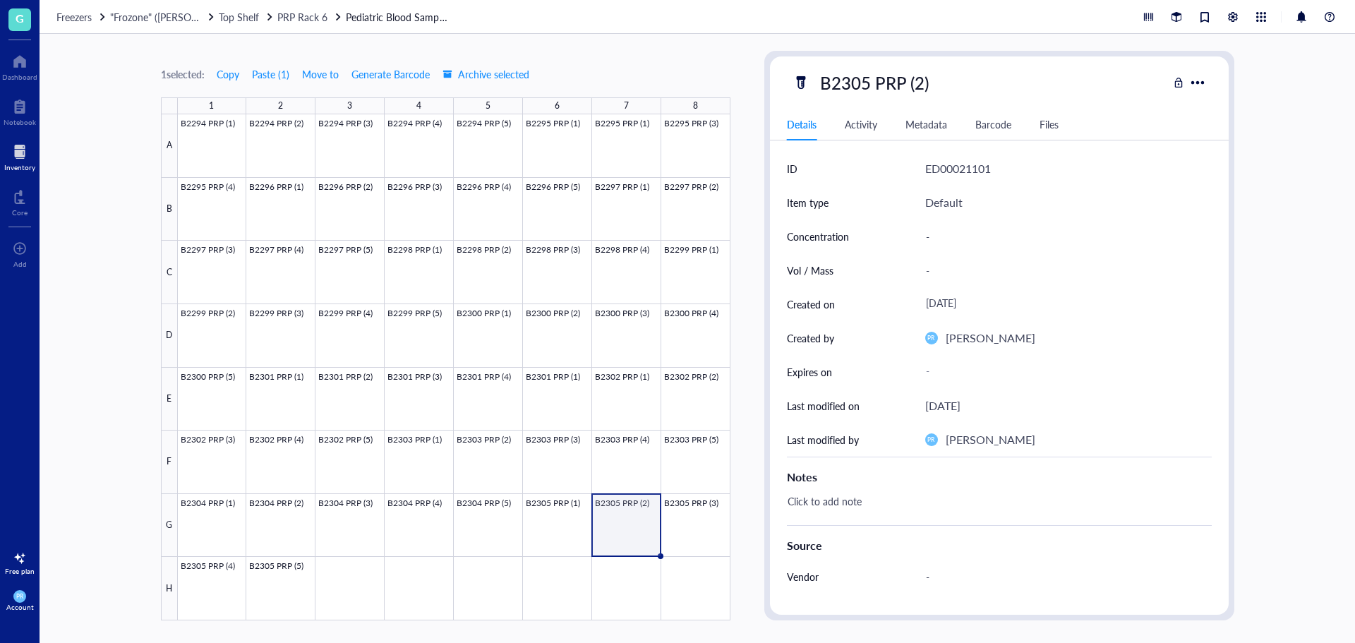
click at [585, 576] on div at bounding box center [454, 367] width 552 height 506
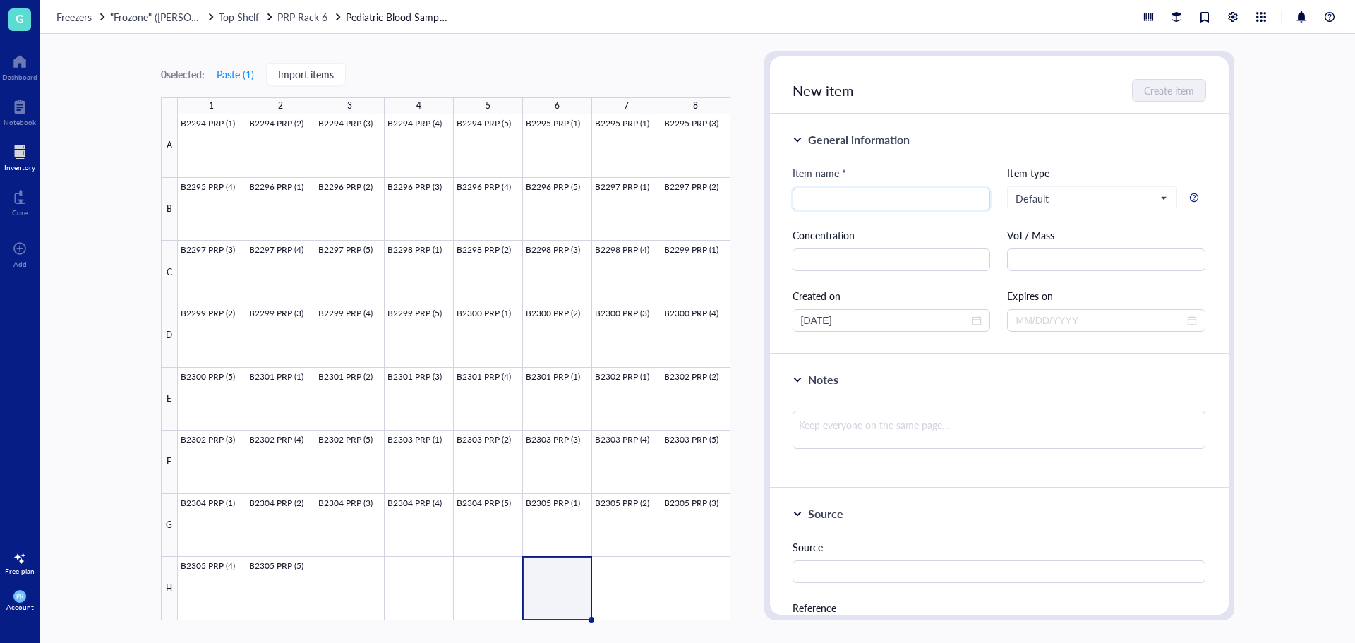
click at [24, 151] on div at bounding box center [19, 151] width 31 height 23
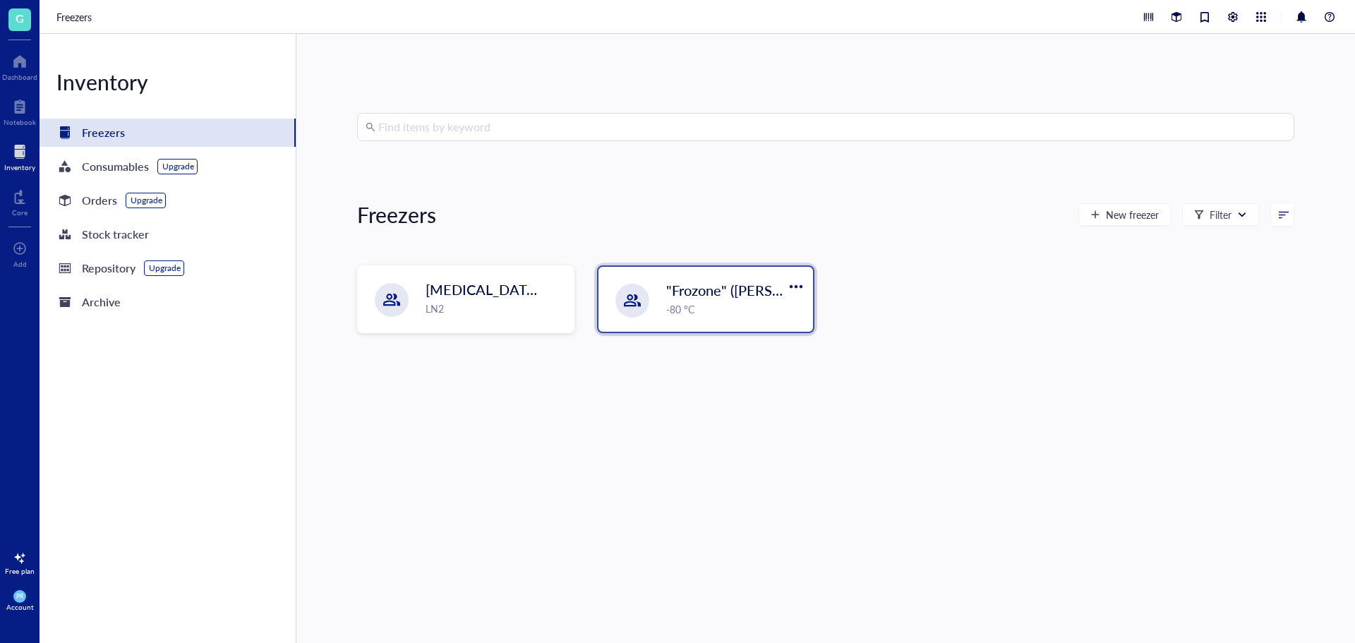
click at [669, 294] on span ""Frozone" ([PERSON_NAME]/[PERSON_NAME])" at bounding box center [817, 290] width 303 height 20
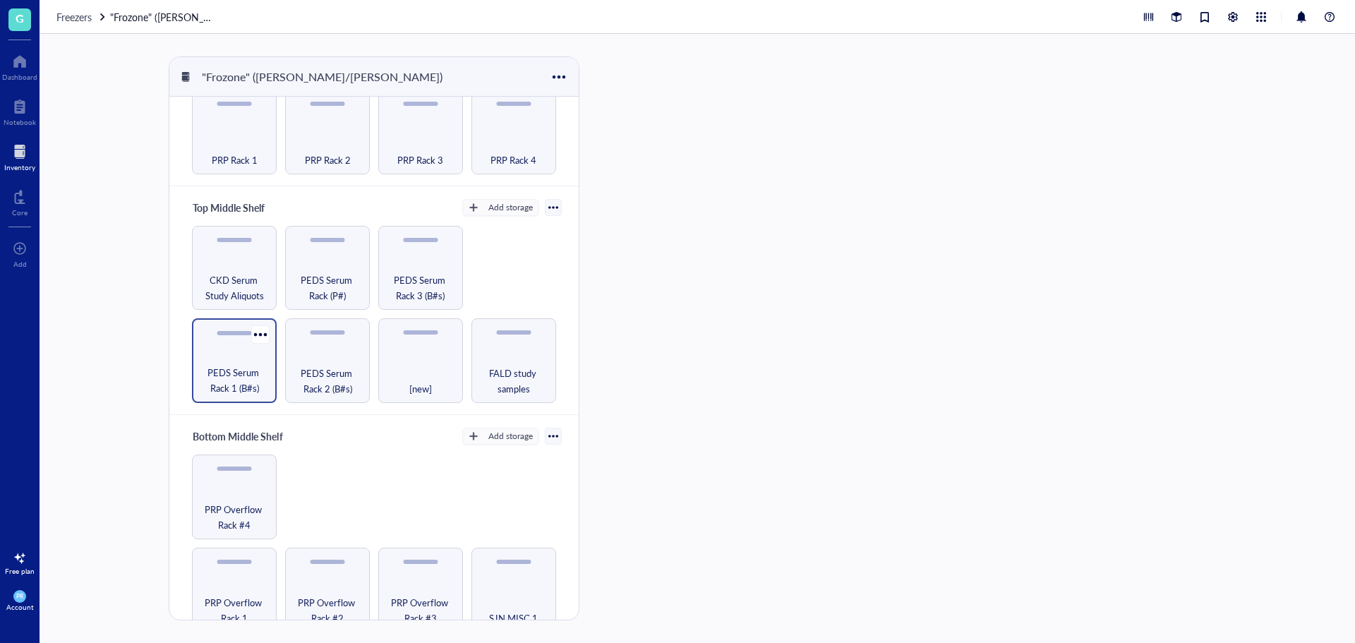
scroll to position [141, 0]
click at [247, 503] on span "PRP Overflow Rack #4" at bounding box center [234, 515] width 71 height 31
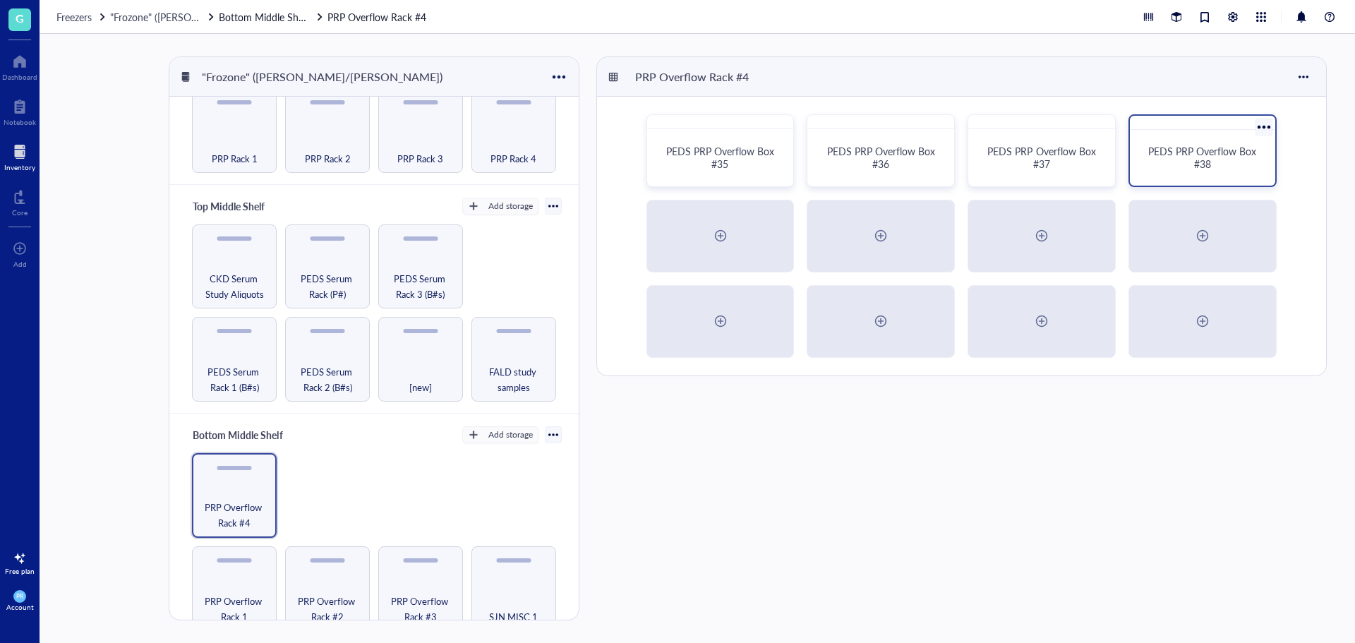
click at [1154, 133] on div "PEDS PRP Overflow Box #38" at bounding box center [1202, 150] width 148 height 73
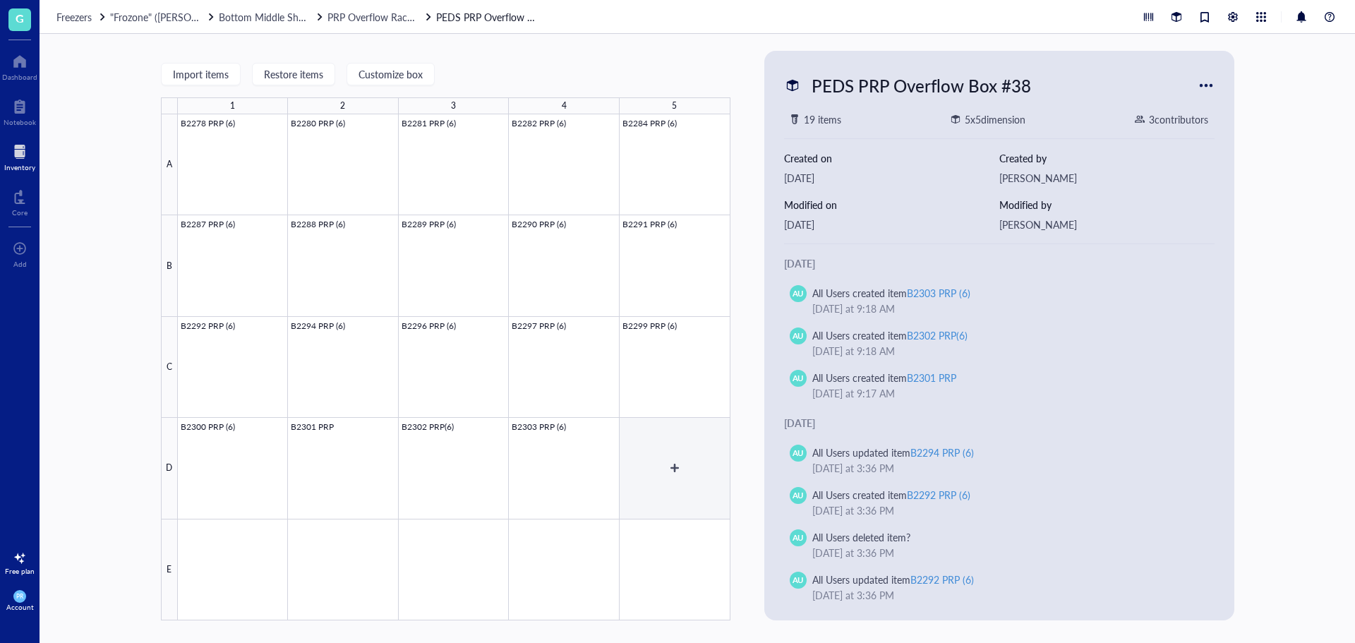
click at [676, 453] on div at bounding box center [454, 367] width 552 height 506
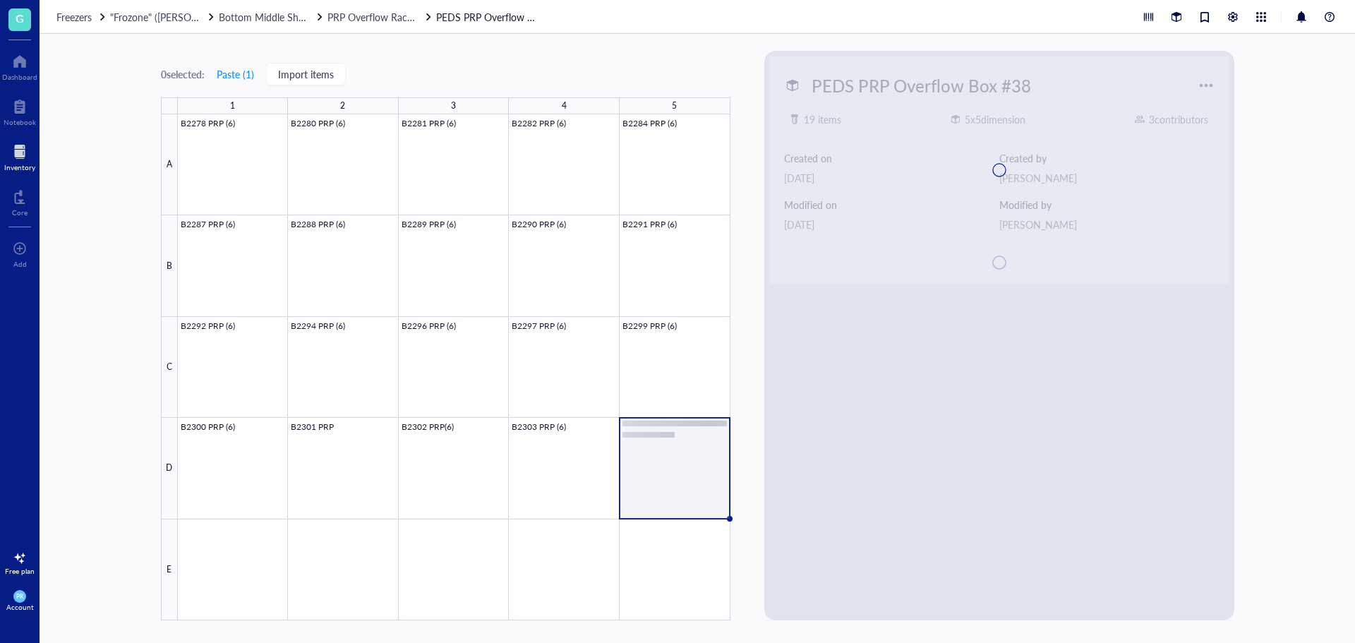
click at [830, 198] on div at bounding box center [999, 169] width 459 height 227
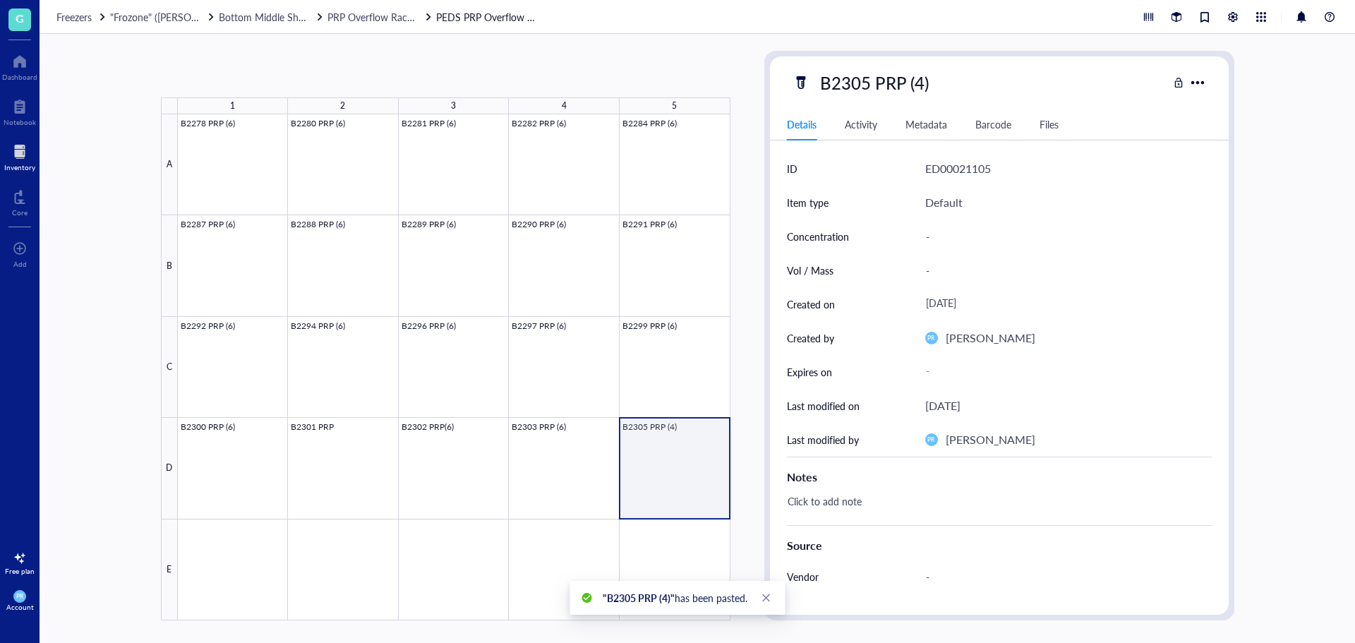
click at [691, 452] on div at bounding box center [454, 367] width 552 height 506
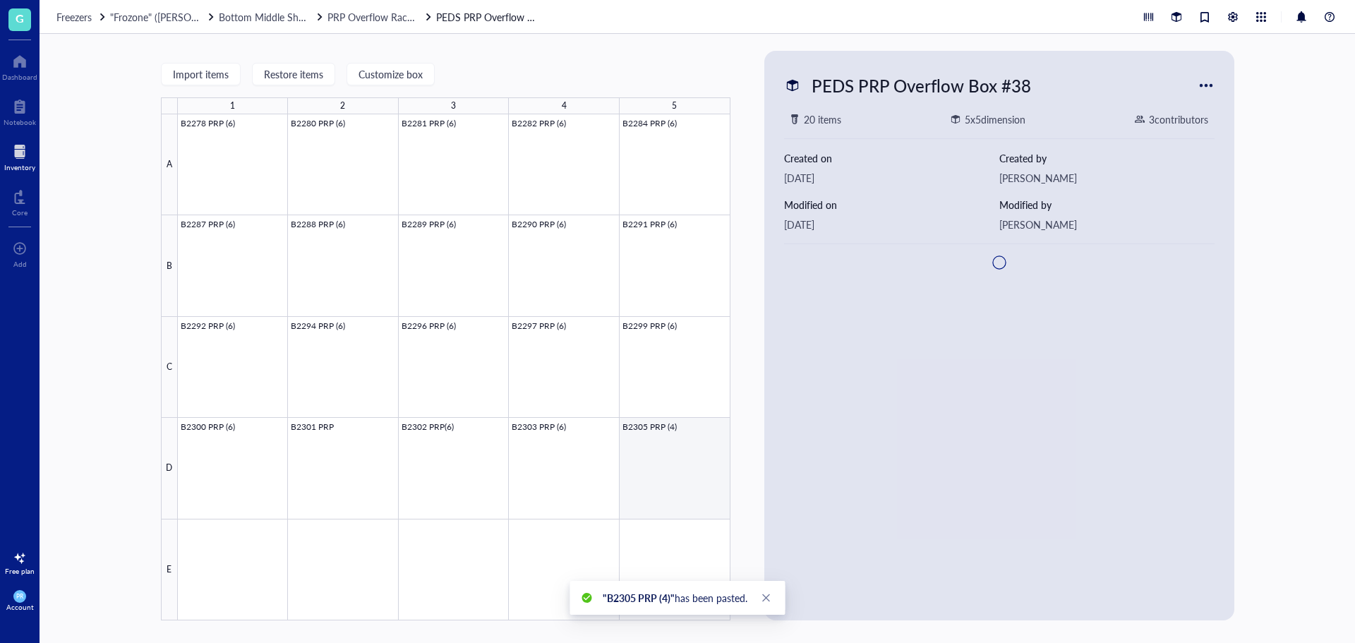
click at [684, 444] on div at bounding box center [454, 367] width 552 height 506
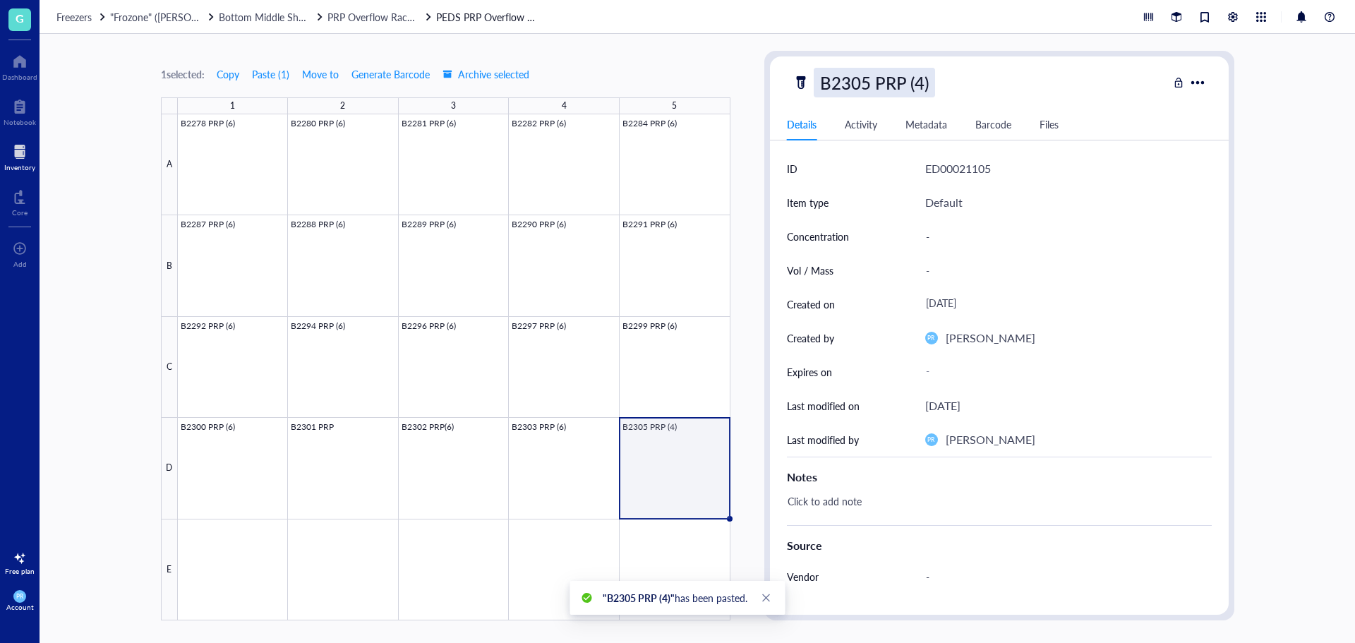
click at [896, 85] on div "B2305 PRP (4)" at bounding box center [873, 83] width 121 height 30
drag, startPoint x: 871, startPoint y: 85, endPoint x: 863, endPoint y: 85, distance: 8.5
click at [863, 85] on input "B2305 PRP (4)" at bounding box center [888, 82] width 148 height 28
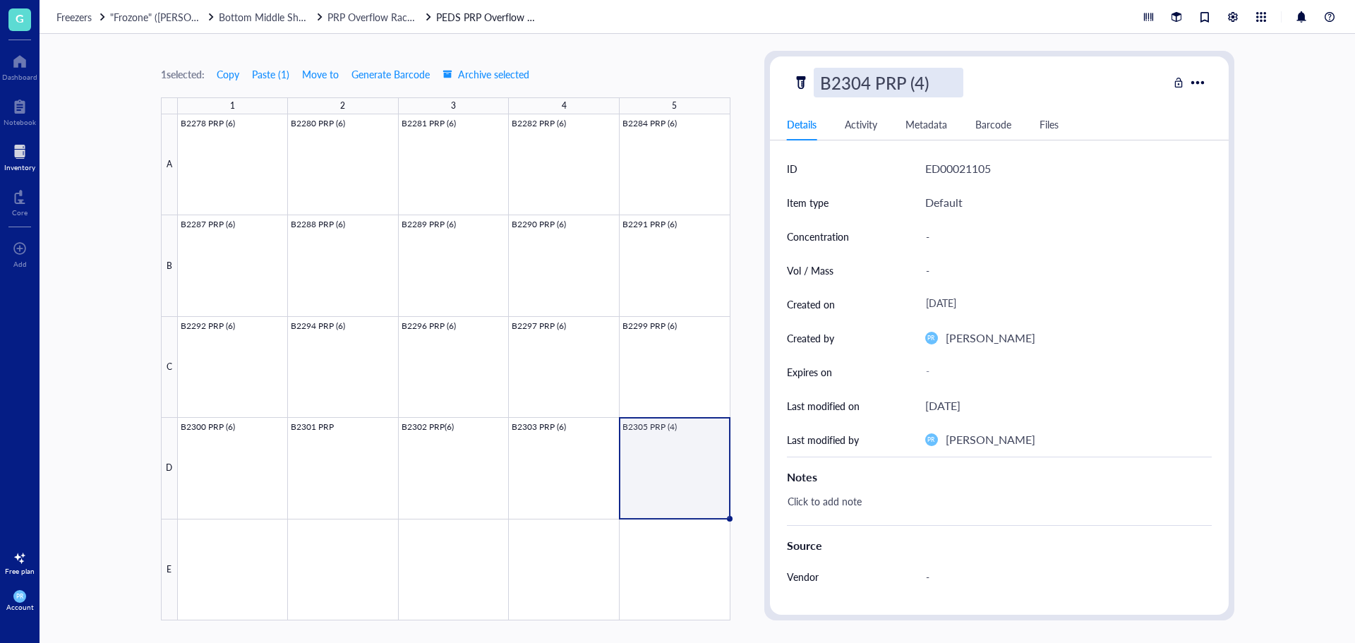
click at [916, 81] on input "B2304 PRP (4)" at bounding box center [888, 82] width 148 height 28
type input "B2304 PRP (6)"
click at [225, 572] on div at bounding box center [454, 367] width 552 height 506
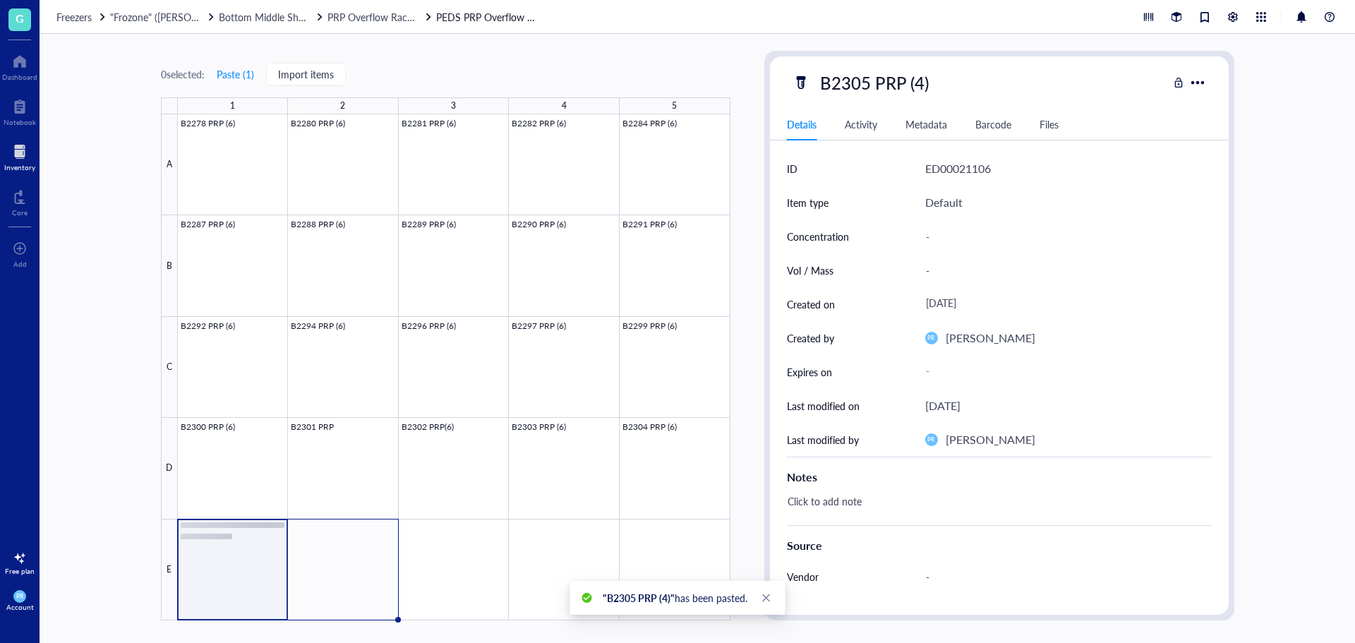
click at [246, 570] on div at bounding box center [454, 367] width 552 height 506
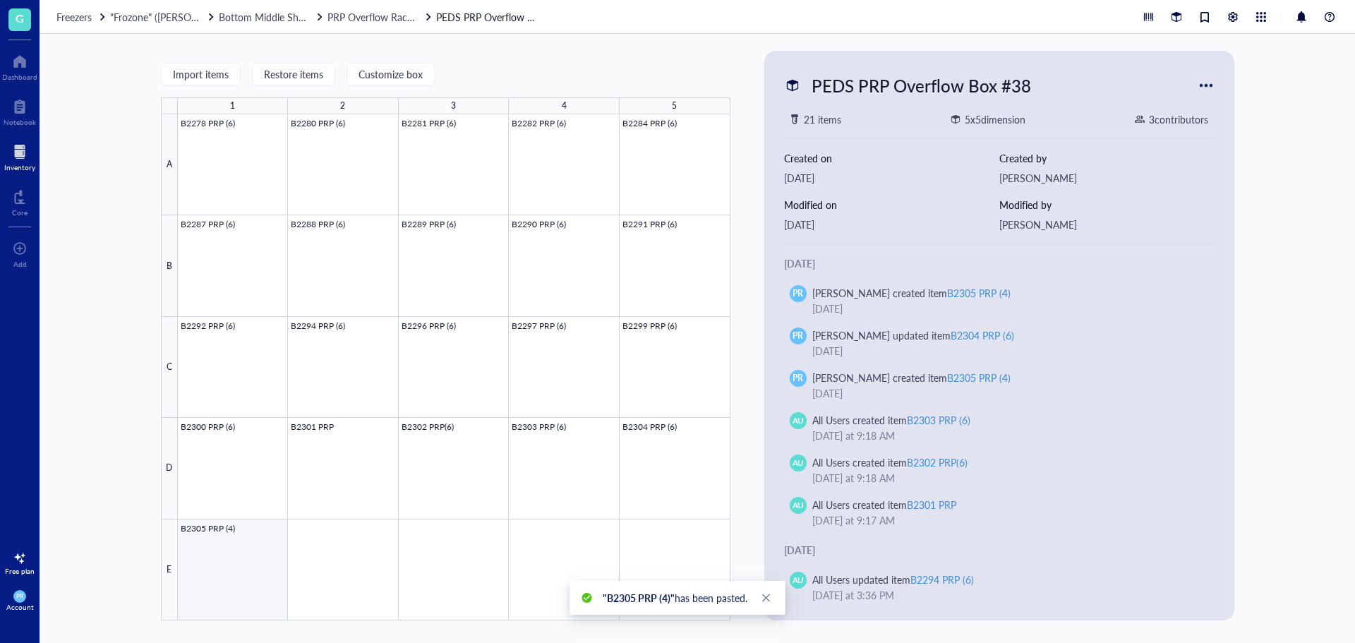
click at [212, 564] on div at bounding box center [454, 367] width 552 height 506
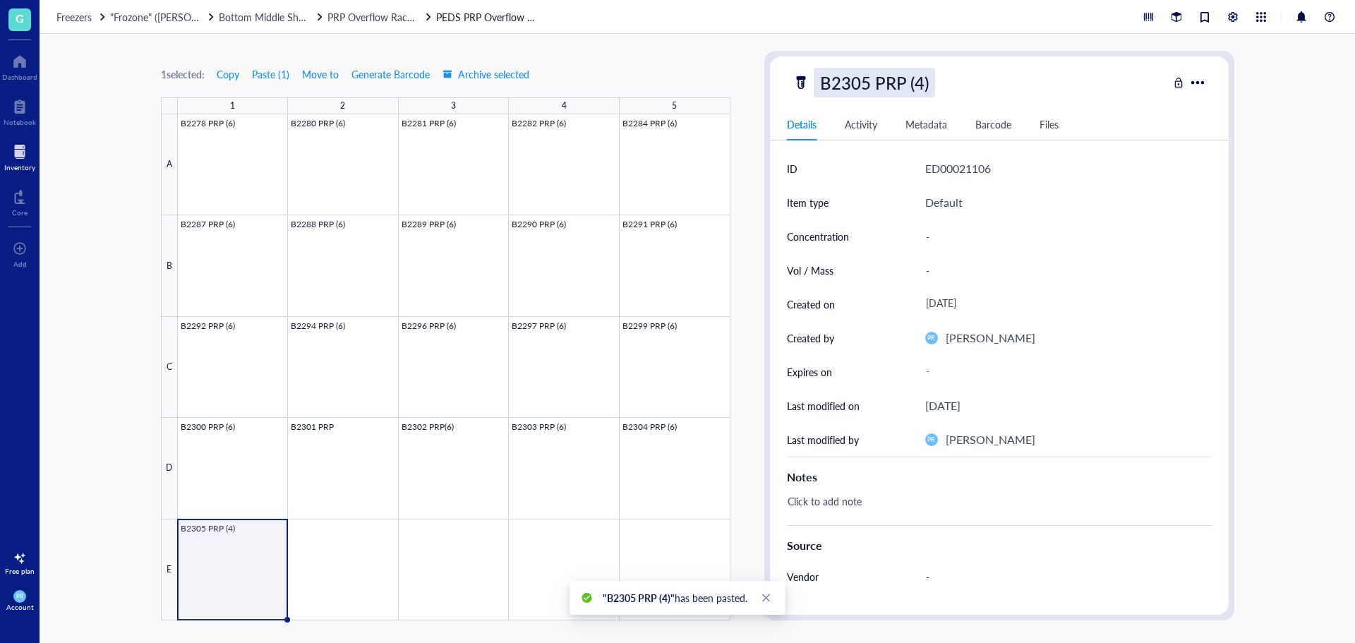
click at [867, 84] on div "B2305 PRP (4)" at bounding box center [873, 83] width 121 height 30
click at [914, 85] on input "B2305 PRP (4)" at bounding box center [888, 82] width 148 height 28
type input "B2305 PRP (6)"
click at [122, 406] on div "1 selected: Copy Paste ( 1 ) Move to Generate Barcode Archive selected 1 2 3 4 …" at bounding box center [697, 338] width 1315 height 609
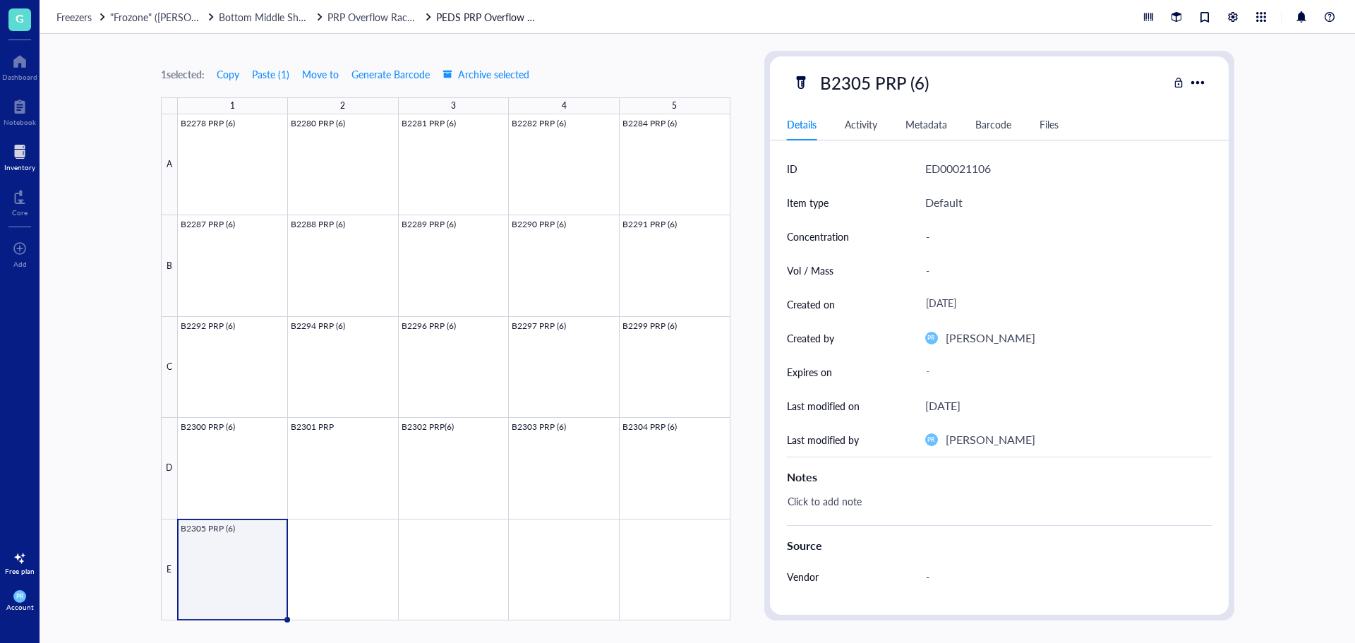
click at [18, 151] on div at bounding box center [19, 151] width 31 height 23
